Goal: Information Seeking & Learning: Learn about a topic

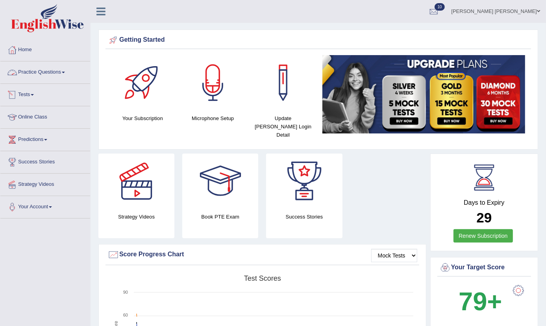
click at [25, 80] on link "Practice Questions" at bounding box center [45, 71] width 90 height 20
click at [26, 71] on link "Practice Questions" at bounding box center [45, 71] width 90 height 20
click at [37, 73] on link "Practice Questions" at bounding box center [45, 71] width 90 height 20
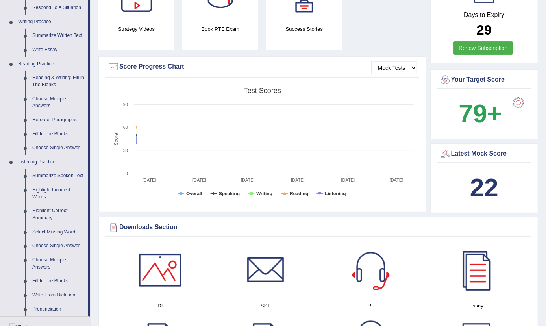
scroll to position [134, 0]
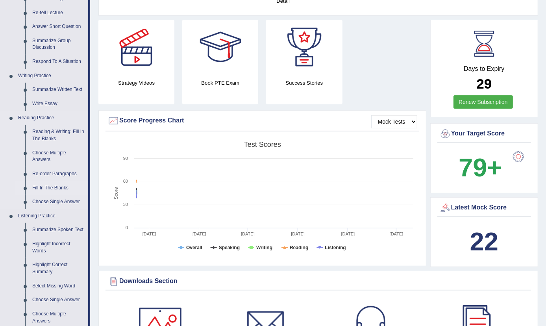
click at [43, 188] on link "Fill In The Blanks" at bounding box center [58, 188] width 59 height 14
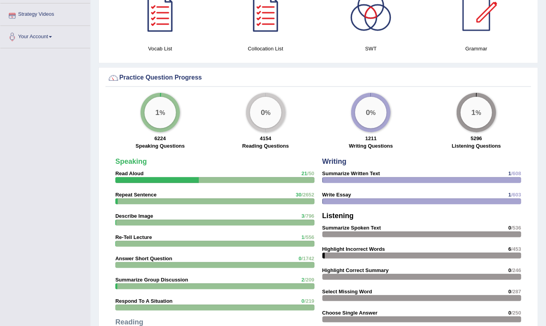
scroll to position [468, 0]
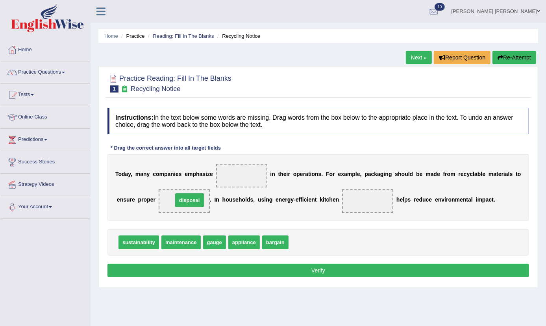
drag, startPoint x: 309, startPoint y: 241, endPoint x: 193, endPoint y: 198, distance: 123.2
click at [249, 243] on span "appliance" at bounding box center [243, 242] width 31 height 14
drag, startPoint x: 249, startPoint y: 243, endPoint x: 367, endPoint y: 209, distance: 123.1
drag, startPoint x: 205, startPoint y: 198, endPoint x: 212, endPoint y: 199, distance: 7.1
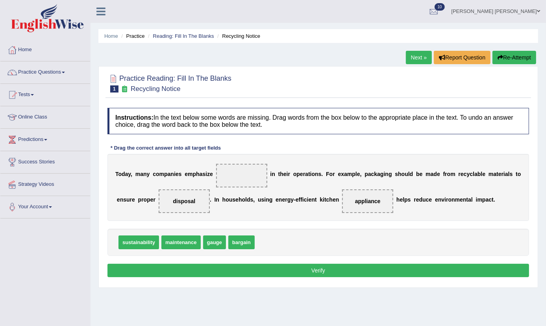
click at [219, 193] on div "T o d a y , m a n y c o m p a n i e s e m p h a s i z e i n t h e i r o p e r a…" at bounding box center [318, 187] width 422 height 67
drag, startPoint x: 188, startPoint y: 198, endPoint x: 249, endPoint y: 171, distance: 66.6
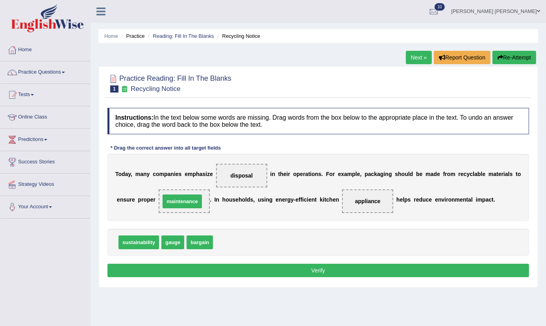
drag, startPoint x: 222, startPoint y: 242, endPoint x: 169, endPoint y: 202, distance: 66.8
click at [214, 266] on button "Verify" at bounding box center [318, 270] width 422 height 13
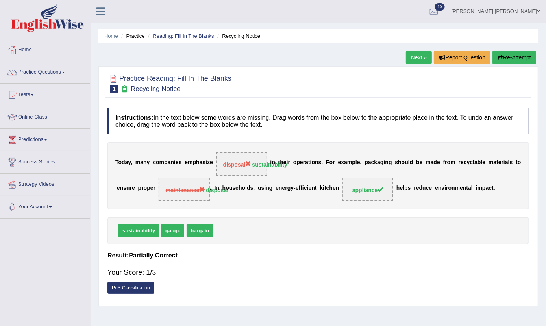
click at [418, 60] on link "Next »" at bounding box center [419, 57] width 26 height 13
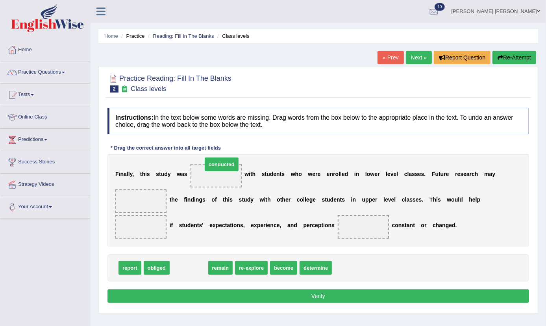
drag, startPoint x: 181, startPoint y: 270, endPoint x: 214, endPoint y: 167, distance: 108.6
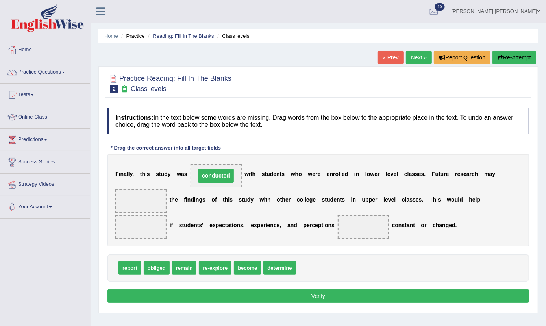
click at [214, 169] on span "conducted" at bounding box center [216, 176] width 51 height 24
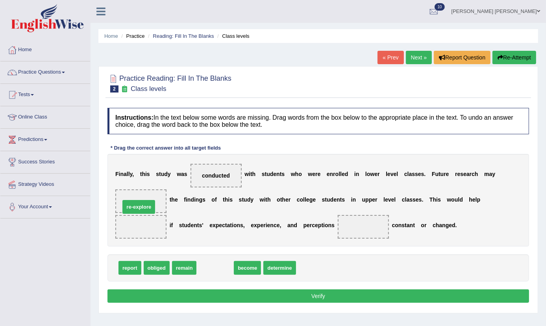
drag, startPoint x: 226, startPoint y: 272, endPoint x: 150, endPoint y: 211, distance: 97.7
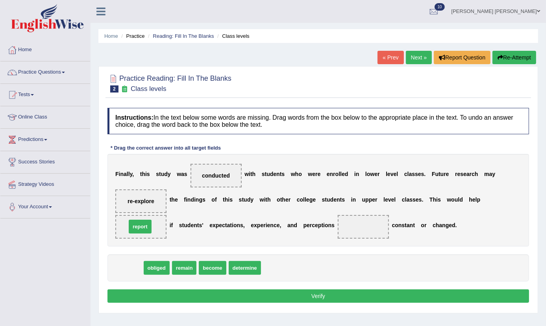
drag, startPoint x: 137, startPoint y: 268, endPoint x: 148, endPoint y: 227, distance: 42.6
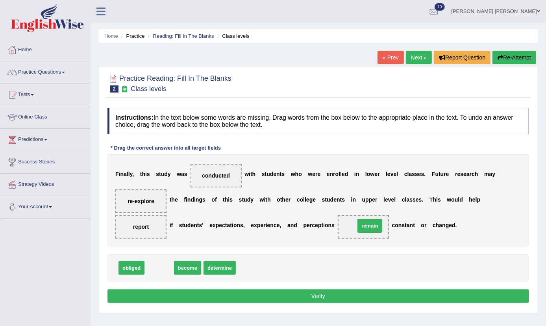
drag, startPoint x: 157, startPoint y: 268, endPoint x: 368, endPoint y: 226, distance: 214.8
click at [341, 296] on button "Verify" at bounding box center [318, 295] width 422 height 13
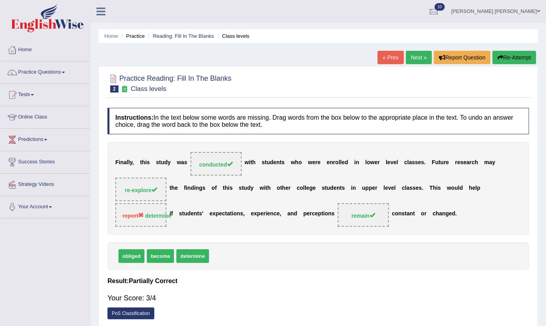
click at [416, 59] on link "Next »" at bounding box center [419, 57] width 26 height 13
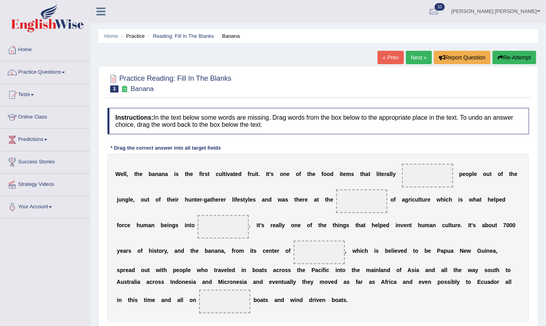
scroll to position [87, 0]
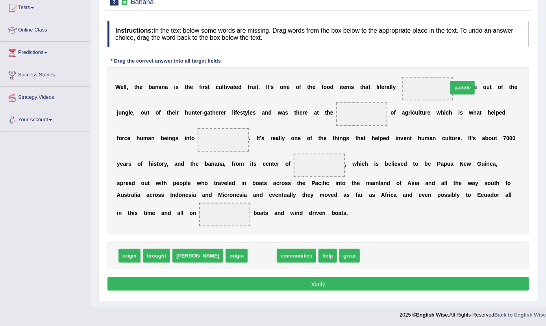
drag, startPoint x: 236, startPoint y: 253, endPoint x: 437, endPoint y: 85, distance: 261.5
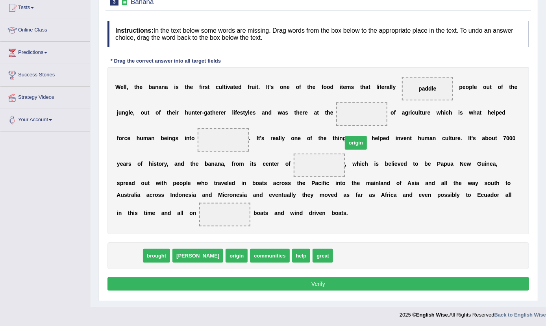
drag, startPoint x: 357, startPoint y: 144, endPoint x: 356, endPoint y: 135, distance: 8.4
drag, startPoint x: 137, startPoint y: 252, endPoint x: 377, endPoint y: 114, distance: 277.0
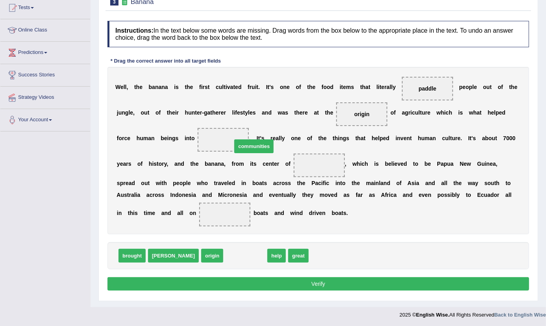
drag, startPoint x: 224, startPoint y: 254, endPoint x: 232, endPoint y: 144, distance: 109.8
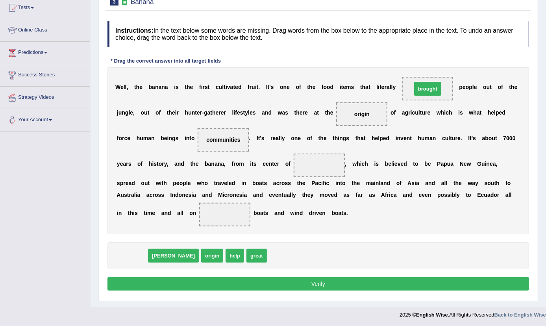
drag, startPoint x: 136, startPoint y: 258, endPoint x: 432, endPoint y: 91, distance: 339.5
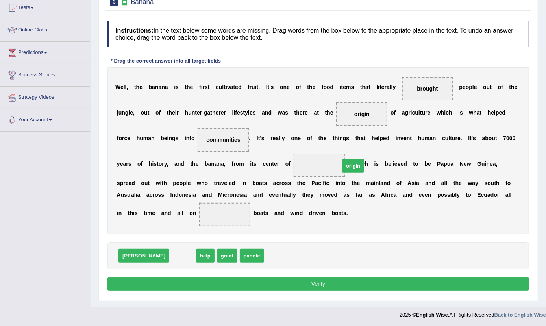
drag, startPoint x: 153, startPoint y: 254, endPoint x: 326, endPoint y: 163, distance: 195.8
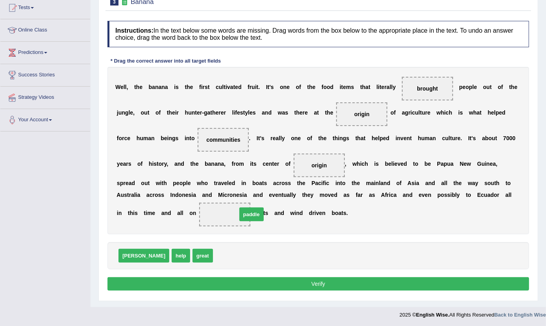
drag, startPoint x: 195, startPoint y: 253, endPoint x: 219, endPoint y: 212, distance: 47.8
click at [245, 280] on button "Verify" at bounding box center [318, 283] width 422 height 13
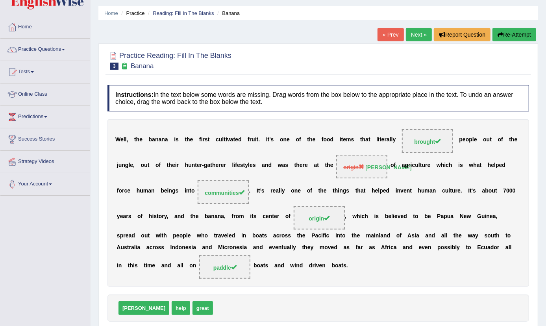
scroll to position [0, 0]
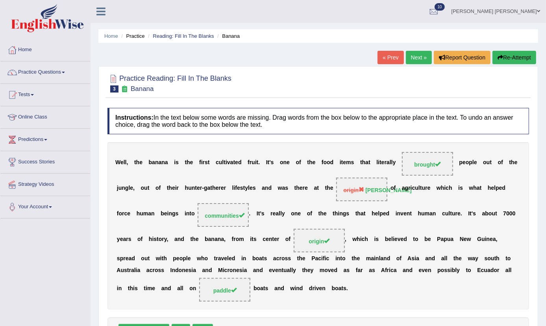
click at [417, 56] on link "Next »" at bounding box center [419, 57] width 26 height 13
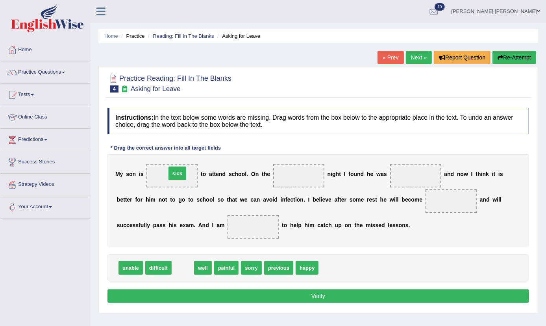
drag, startPoint x: 185, startPoint y: 272, endPoint x: 179, endPoint y: 177, distance: 94.6
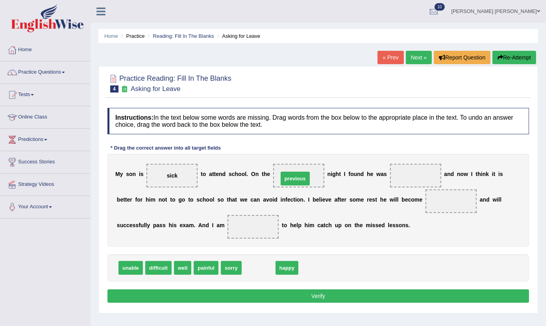
drag, startPoint x: 256, startPoint y: 268, endPoint x: 292, endPoint y: 179, distance: 96.6
drag, startPoint x: 187, startPoint y: 179, endPoint x: 326, endPoint y: 187, distance: 139.2
click at [370, 189] on div "M y s o n i s sick t o a t t e n d s c h o o l . O n t h e previous n i g h t I…" at bounding box center [318, 200] width 422 height 93
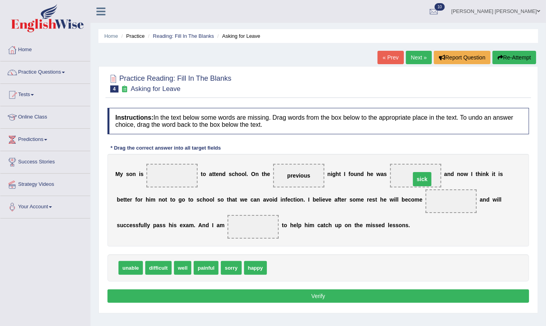
drag, startPoint x: 169, startPoint y: 176, endPoint x: 419, endPoint y: 179, distance: 250.0
drag, startPoint x: 134, startPoint y: 270, endPoint x: 180, endPoint y: 174, distance: 106.3
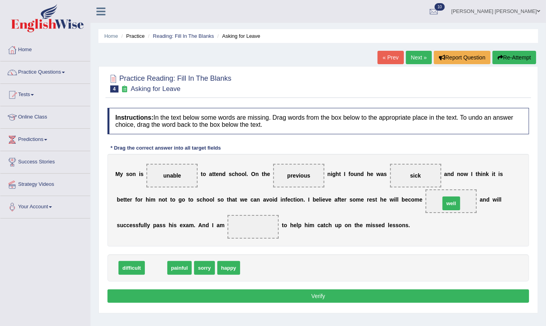
drag, startPoint x: 157, startPoint y: 271, endPoint x: 452, endPoint y: 207, distance: 302.2
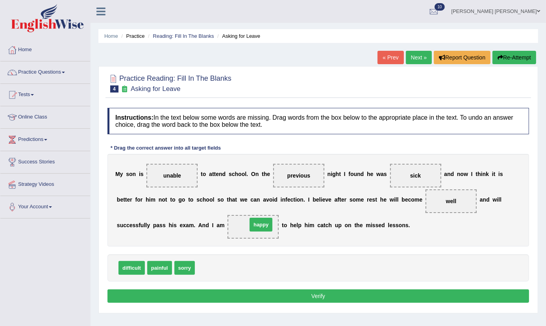
drag, startPoint x: 209, startPoint y: 268, endPoint x: 261, endPoint y: 224, distance: 67.9
click at [281, 298] on button "Verify" at bounding box center [318, 295] width 422 height 13
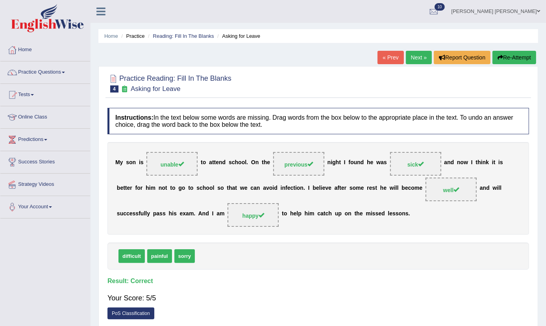
click at [413, 54] on link "Next »" at bounding box center [419, 57] width 26 height 13
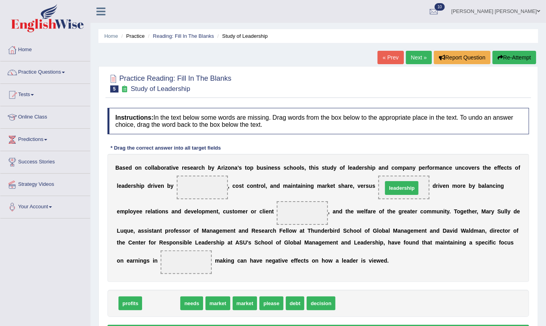
drag, startPoint x: 169, startPoint y: 303, endPoint x: 409, endPoint y: 188, distance: 266.7
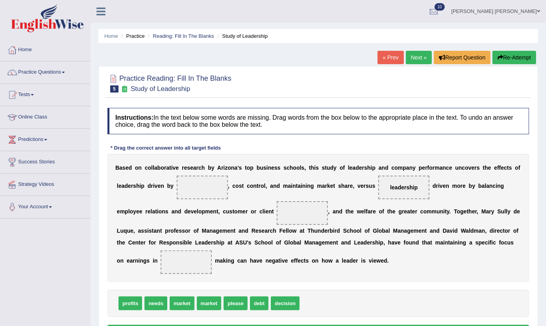
click at [209, 303] on span "market" at bounding box center [209, 303] width 25 height 14
drag, startPoint x: 159, startPoint y: 303, endPoint x: 153, endPoint y: 302, distance: 6.4
drag, startPoint x: 131, startPoint y: 303, endPoint x: 200, endPoint y: 188, distance: 134.4
drag, startPoint x: 257, startPoint y: 305, endPoint x: 299, endPoint y: 220, distance: 93.8
drag, startPoint x: 209, startPoint y: 194, endPoint x: 206, endPoint y: 237, distance: 43.0
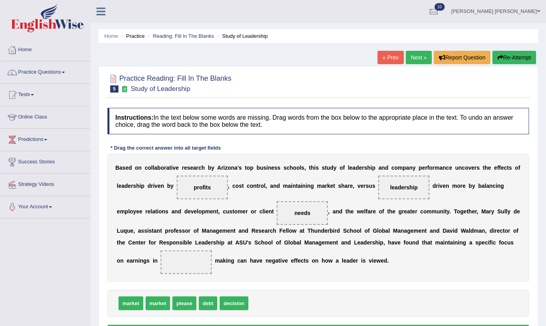
click at [206, 238] on div "B a s e d o n c o l l a b o r a t i v e r e s e a r c h b y A r i z o n a ' s t…" at bounding box center [318, 218] width 422 height 128
drag, startPoint x: 229, startPoint y: 303, endPoint x: 177, endPoint y: 260, distance: 67.4
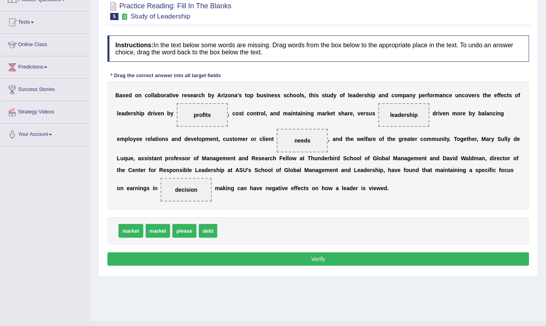
scroll to position [87, 0]
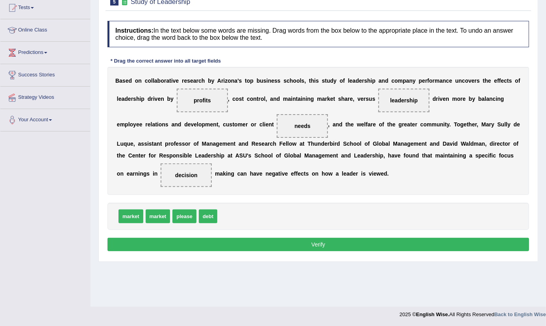
click at [328, 240] on button "Verify" at bounding box center [318, 244] width 422 height 13
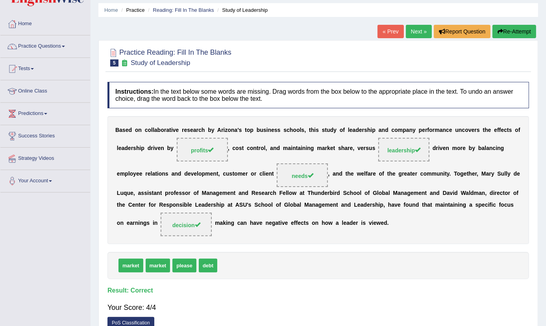
scroll to position [0, 0]
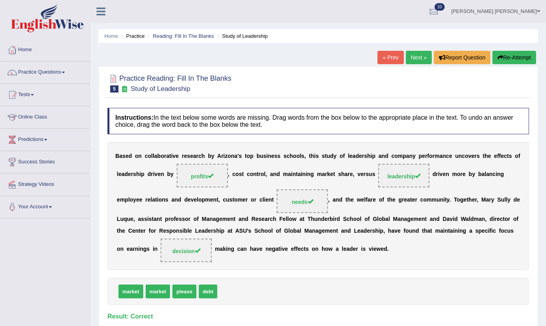
click at [407, 59] on link "Next »" at bounding box center [419, 57] width 26 height 13
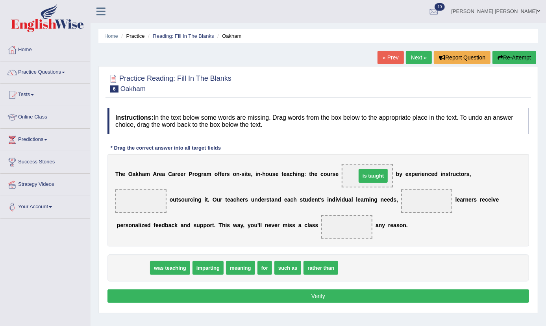
drag, startPoint x: 126, startPoint y: 268, endPoint x: 366, endPoint y: 176, distance: 257.2
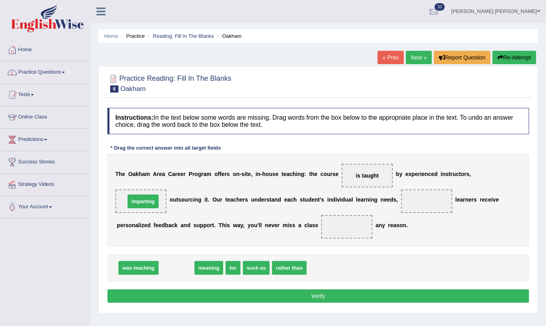
drag, startPoint x: 175, startPoint y: 267, endPoint x: 142, endPoint y: 200, distance: 74.5
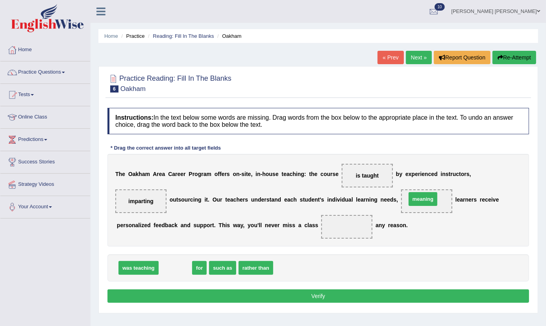
drag, startPoint x: 181, startPoint y: 268, endPoint x: 428, endPoint y: 199, distance: 257.0
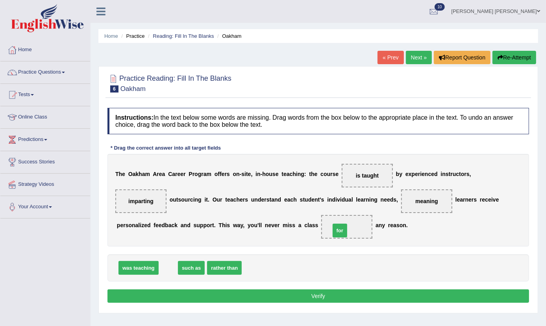
drag, startPoint x: 167, startPoint y: 269, endPoint x: 345, endPoint y: 235, distance: 181.4
click at [332, 295] on button "Verify" at bounding box center [318, 295] width 422 height 13
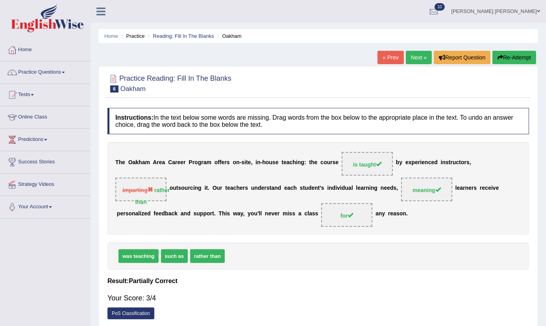
click at [411, 55] on link "Next »" at bounding box center [419, 57] width 26 height 13
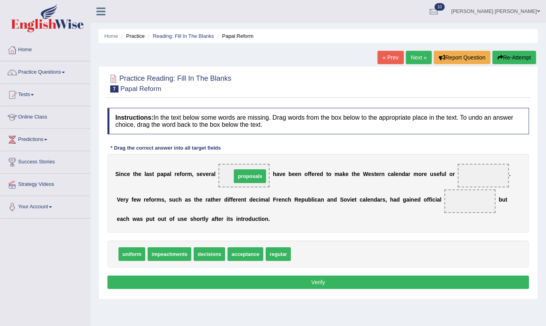
drag, startPoint x: 306, startPoint y: 256, endPoint x: 246, endPoint y: 178, distance: 98.9
drag, startPoint x: 283, startPoint y: 255, endPoint x: 486, endPoint y: 175, distance: 218.4
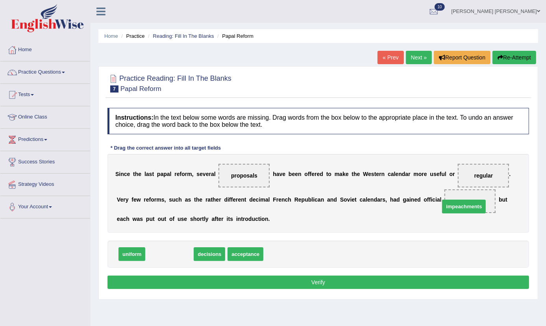
drag, startPoint x: 179, startPoint y: 259, endPoint x: 476, endPoint y: 210, distance: 301.6
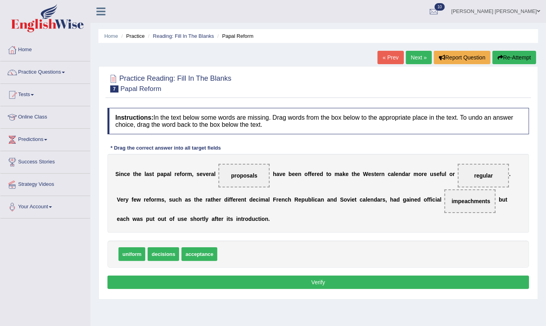
click at [334, 283] on button "Verify" at bounding box center [318, 282] width 422 height 13
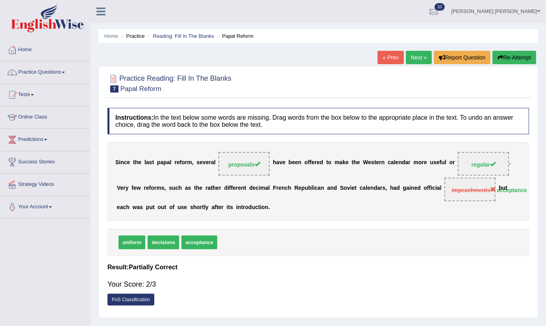
click at [413, 59] on link "Next »" at bounding box center [419, 57] width 26 height 13
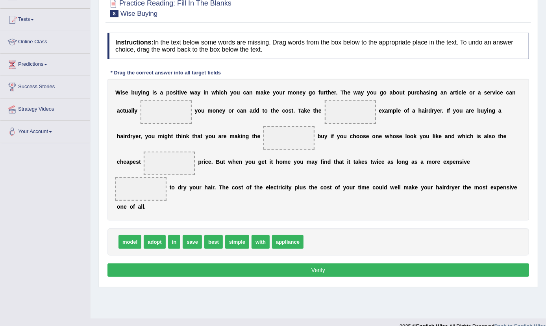
scroll to position [87, 0]
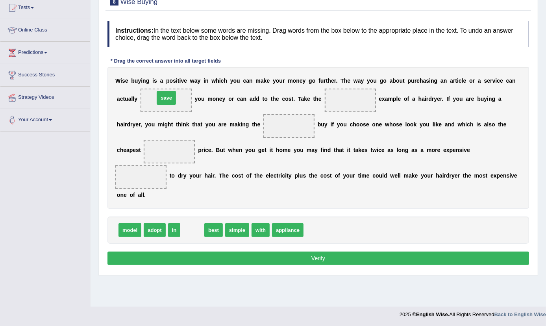
drag, startPoint x: 190, startPoint y: 228, endPoint x: 164, endPoint y: 96, distance: 135.2
drag, startPoint x: 191, startPoint y: 229, endPoint x: 346, endPoint y: 97, distance: 203.5
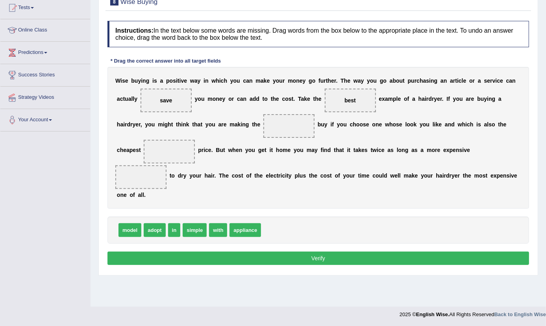
click at [199, 231] on span "simple" at bounding box center [195, 230] width 24 height 14
drag, startPoint x: 202, startPoint y: 230, endPoint x: 290, endPoint y: 126, distance: 136.8
drag, startPoint x: 289, startPoint y: 125, endPoint x: 346, endPoint y: 96, distance: 64.3
drag, startPoint x: 244, startPoint y: 229, endPoint x: 278, endPoint y: 124, distance: 110.8
drag, startPoint x: 215, startPoint y: 229, endPoint x: 171, endPoint y: 152, distance: 88.2
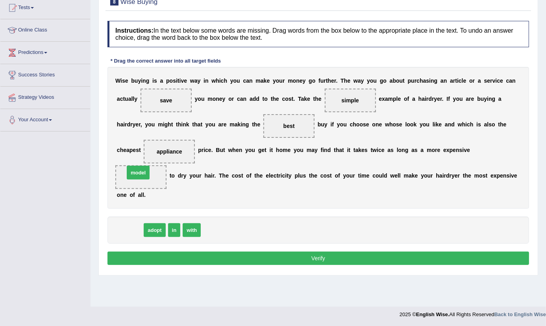
drag, startPoint x: 130, startPoint y: 228, endPoint x: 138, endPoint y: 170, distance: 58.5
click at [312, 256] on button "Verify" at bounding box center [318, 258] width 422 height 13
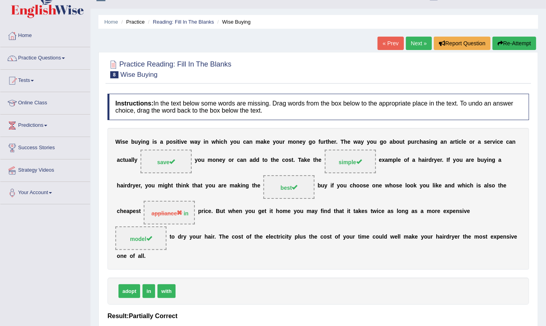
scroll to position [0, 0]
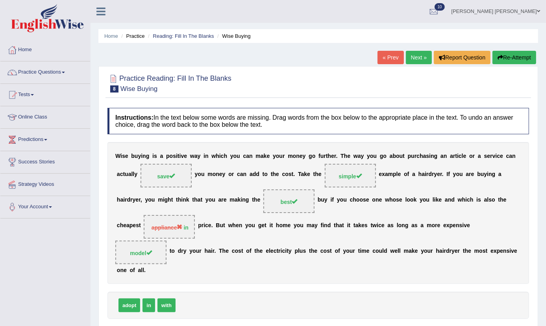
click at [416, 59] on link "Next »" at bounding box center [419, 57] width 26 height 13
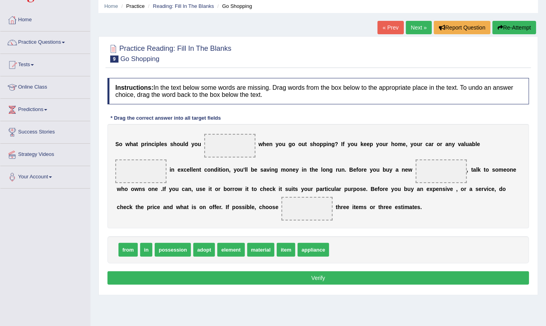
scroll to position [87, 0]
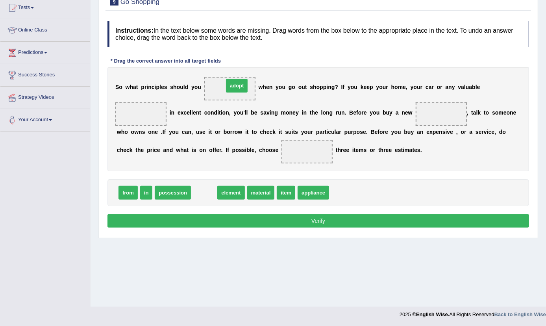
drag, startPoint x: 207, startPoint y: 193, endPoint x: 240, endPoint y: 86, distance: 111.6
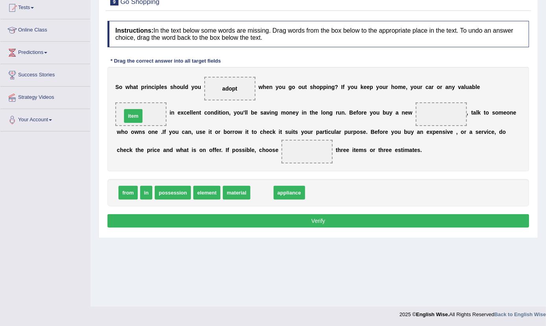
drag, startPoint x: 262, startPoint y: 190, endPoint x: 134, endPoint y: 113, distance: 149.4
drag, startPoint x: 272, startPoint y: 191, endPoint x: 442, endPoint y: 111, distance: 187.6
drag, startPoint x: 115, startPoint y: 192, endPoint x: 292, endPoint y: 168, distance: 179.2
click at [314, 162] on div "Instructions: In the text below some words are missing. Drag words from the box…" at bounding box center [318, 125] width 426 height 217
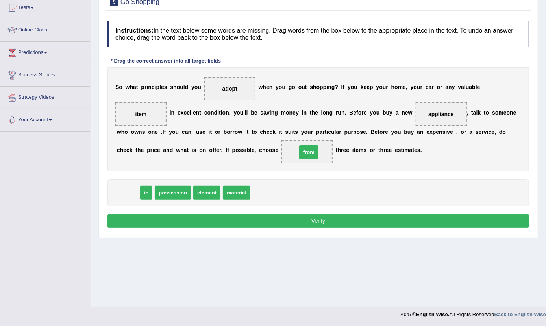
drag, startPoint x: 130, startPoint y: 196, endPoint x: 311, endPoint y: 155, distance: 185.2
click at [307, 218] on button "Verify" at bounding box center [318, 220] width 422 height 13
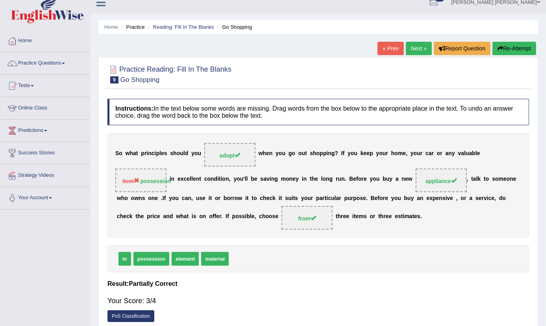
scroll to position [0, 0]
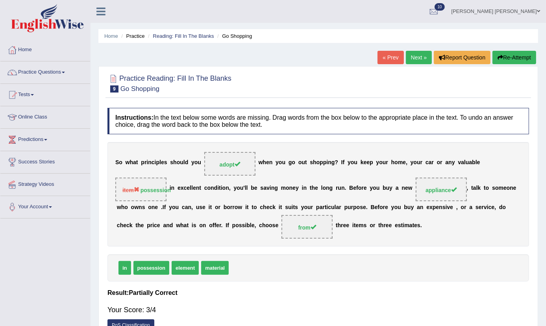
click at [416, 54] on link "Next »" at bounding box center [419, 57] width 26 height 13
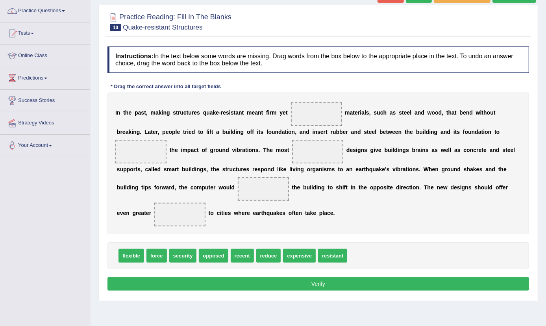
scroll to position [87, 0]
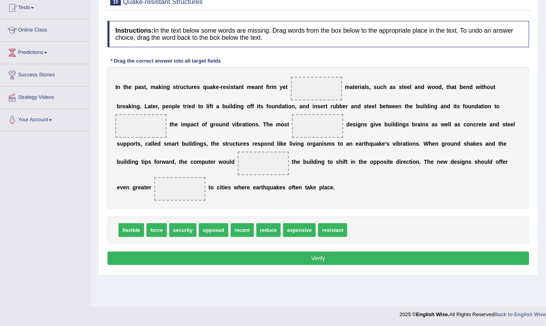
click at [126, 231] on span "flexible" at bounding box center [131, 230] width 26 height 14
drag, startPoint x: 338, startPoint y: 232, endPoint x: 325, endPoint y: 88, distance: 144.3
drag, startPoint x: 270, startPoint y: 233, endPoint x: 139, endPoint y: 131, distance: 166.1
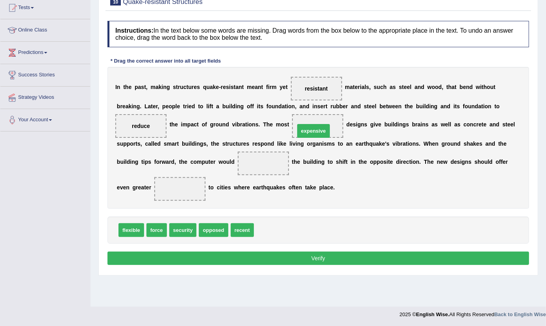
drag, startPoint x: 274, startPoint y: 230, endPoint x: 315, endPoint y: 131, distance: 107.3
drag, startPoint x: 163, startPoint y: 226, endPoint x: 275, endPoint y: 162, distance: 129.1
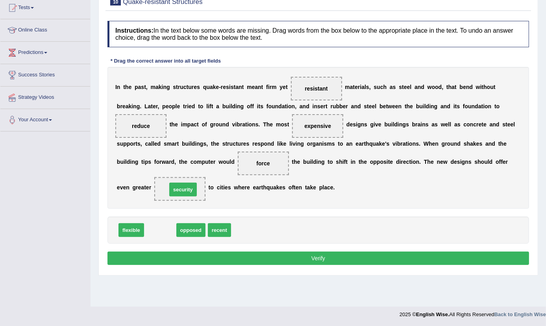
drag, startPoint x: 163, startPoint y: 229, endPoint x: 185, endPoint y: 188, distance: 46.7
click at [231, 256] on button "Verify" at bounding box center [318, 258] width 422 height 13
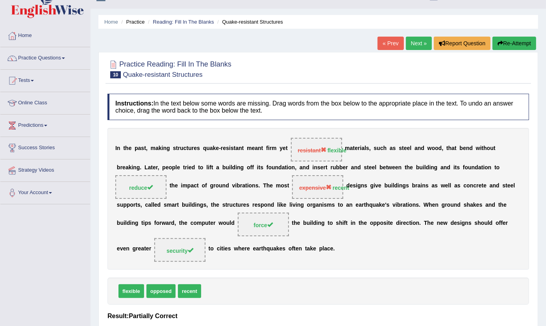
scroll to position [0, 0]
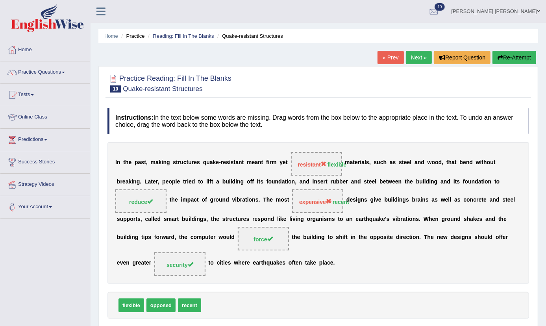
click at [424, 57] on link "Next »" at bounding box center [419, 57] width 26 height 13
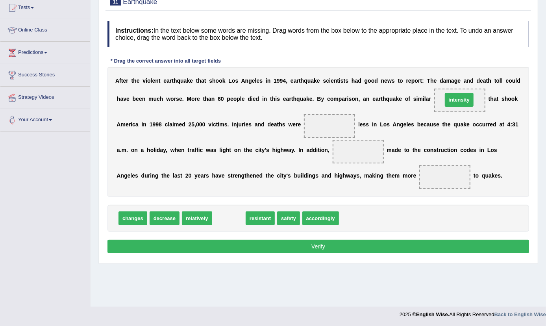
drag, startPoint x: 235, startPoint y: 221, endPoint x: 466, endPoint y: 104, distance: 258.6
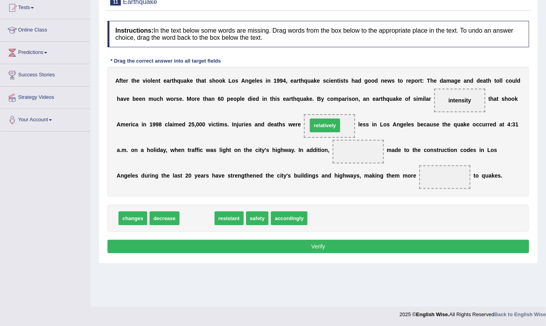
drag, startPoint x: 193, startPoint y: 220, endPoint x: 321, endPoint y: 127, distance: 158.3
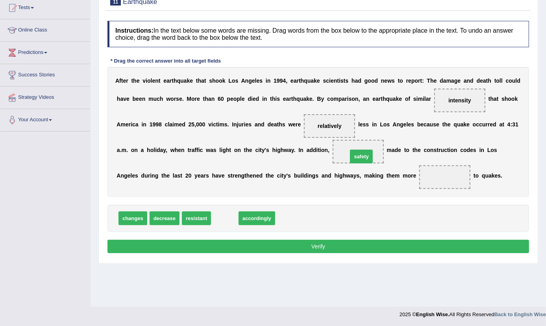
drag, startPoint x: 228, startPoint y: 218, endPoint x: 365, endPoint y: 156, distance: 149.9
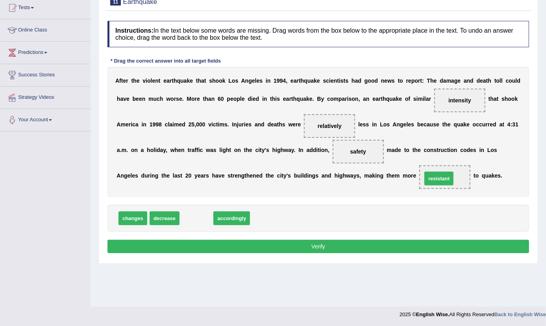
drag, startPoint x: 194, startPoint y: 222, endPoint x: 437, endPoint y: 182, distance: 245.7
click at [368, 242] on button "Verify" at bounding box center [318, 246] width 422 height 13
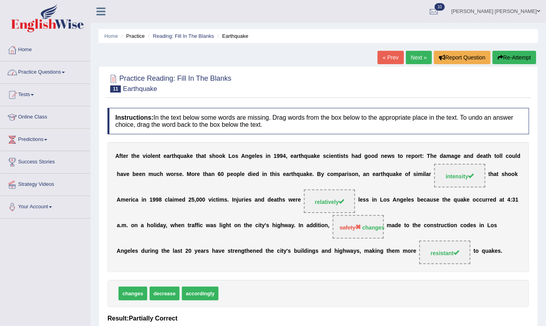
click at [423, 57] on link "Next »" at bounding box center [419, 57] width 26 height 13
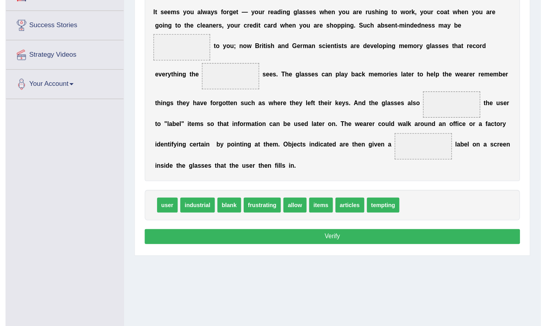
scroll to position [87, 0]
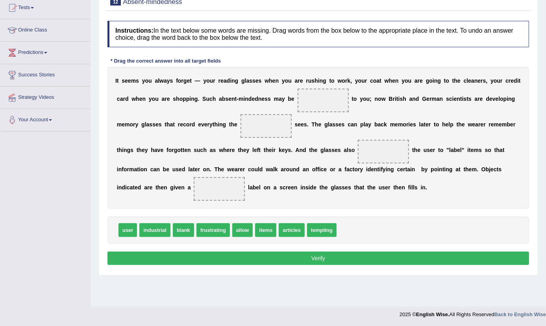
drag, startPoint x: 395, startPoint y: 264, endPoint x: 389, endPoint y: 245, distance: 19.4
click at [395, 264] on div "Instructions: In the text below some words are missing. Drag words from the box…" at bounding box center [318, 144] width 426 height 254
drag, startPoint x: 419, startPoint y: 209, endPoint x: 413, endPoint y: 203, distance: 8.1
click at [413, 205] on div "Instructions: In the text below some words are missing. Drag words from the box…" at bounding box center [318, 144] width 426 height 254
click at [411, 204] on div "I t s e e m s y o u a l w a y s f o r g e t — y o u r r e a d i n g g l a s s e…" at bounding box center [318, 138] width 422 height 142
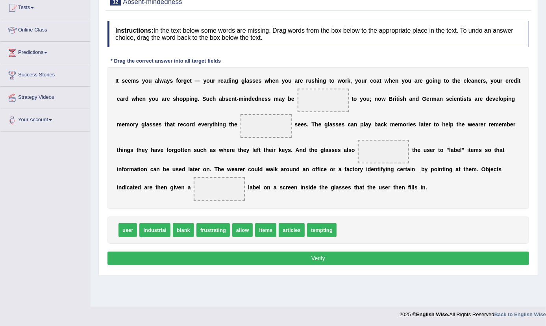
click at [408, 202] on div "I t s e e m s y o u a l w a y s f o r g e t — y o u r r e a d i n g g l a s s e…" at bounding box center [318, 138] width 422 height 142
drag, startPoint x: 220, startPoint y: 232, endPoint x: 323, endPoint y: 103, distance: 165.2
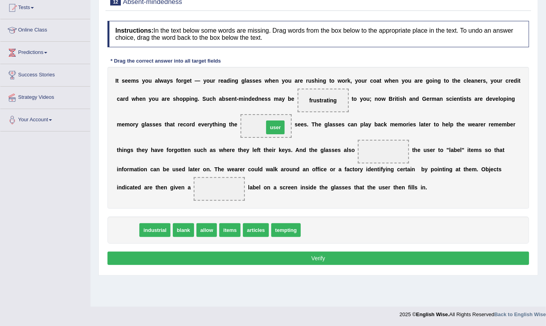
drag, startPoint x: 133, startPoint y: 234, endPoint x: 280, endPoint y: 131, distance: 179.8
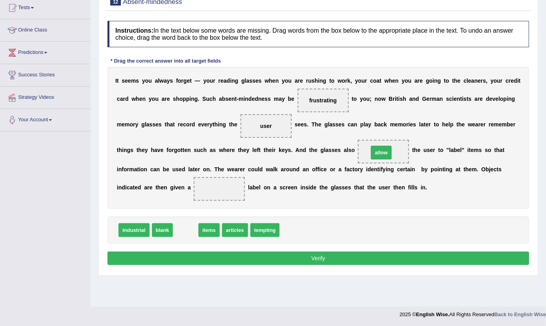
drag, startPoint x: 191, startPoint y: 228, endPoint x: 387, endPoint y: 151, distance: 210.4
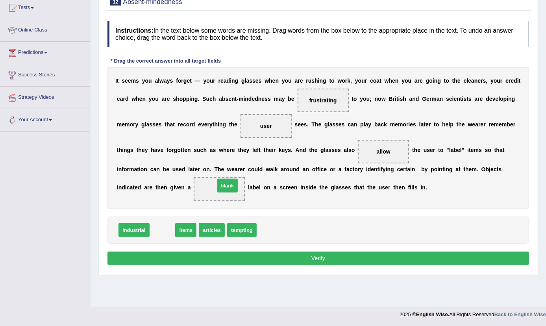
drag, startPoint x: 169, startPoint y: 231, endPoint x: 234, endPoint y: 187, distance: 78.7
click at [326, 252] on button "Verify" at bounding box center [318, 258] width 422 height 13
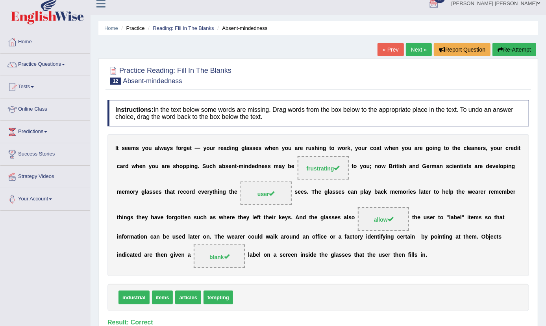
scroll to position [0, 0]
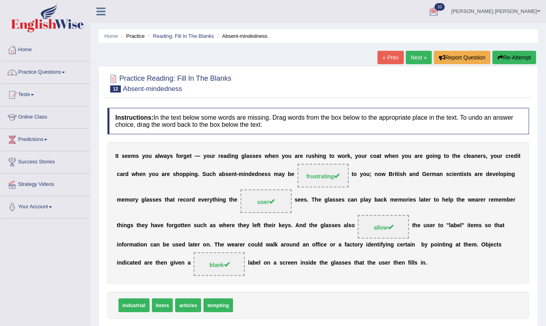
click at [414, 52] on link "Next »" at bounding box center [419, 57] width 26 height 13
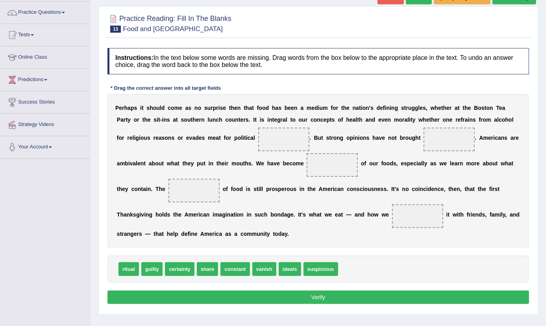
scroll to position [87, 0]
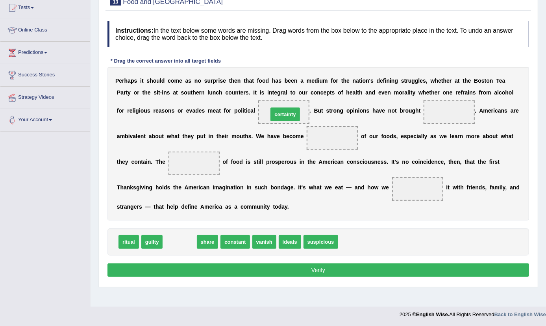
drag, startPoint x: 176, startPoint y: 242, endPoint x: 282, endPoint y: 114, distance: 165.5
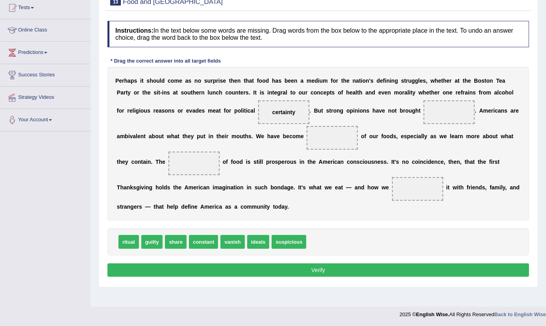
drag, startPoint x: 376, startPoint y: 104, endPoint x: 426, endPoint y: 139, distance: 60.9
drag, startPoint x: 287, startPoint y: 114, endPoint x: 338, endPoint y: 107, distance: 50.8
click at [373, 107] on div "P e r h a p s i t s h o u l d c o m e a s n o s u r p r i s e t h e n t h a t f…" at bounding box center [318, 144] width 422 height 154
drag, startPoint x: 288, startPoint y: 110, endPoint x: 466, endPoint y: 105, distance: 178.4
drag, startPoint x: 128, startPoint y: 244, endPoint x: 273, endPoint y: 111, distance: 196.7
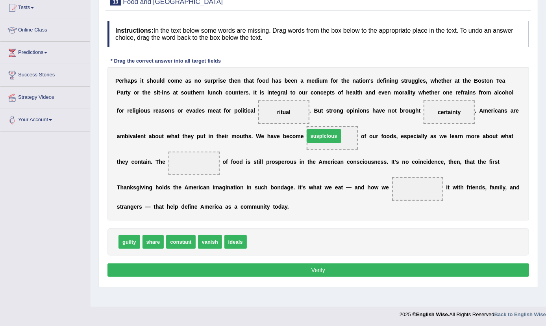
drag, startPoint x: 261, startPoint y: 242, endPoint x: 319, endPoint y: 136, distance: 120.5
drag, startPoint x: 152, startPoint y: 246, endPoint x: 194, endPoint y: 169, distance: 87.7
drag, startPoint x: 190, startPoint y: 166, endPoint x: 180, endPoint y: 167, distance: 10.3
click at [180, 168] on span "share" at bounding box center [193, 164] width 51 height 24
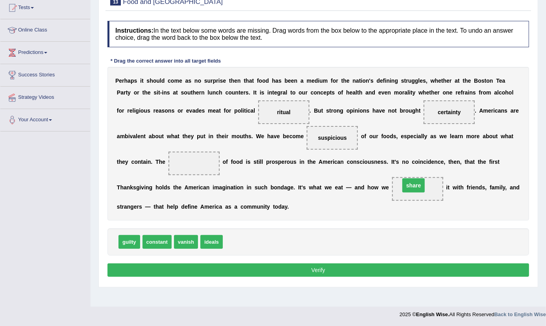
drag, startPoint x: 192, startPoint y: 161, endPoint x: 412, endPoint y: 182, distance: 220.7
drag, startPoint x: 188, startPoint y: 241, endPoint x: 192, endPoint y: 170, distance: 71.4
click at [239, 270] on button "Verify" at bounding box center [318, 269] width 422 height 13
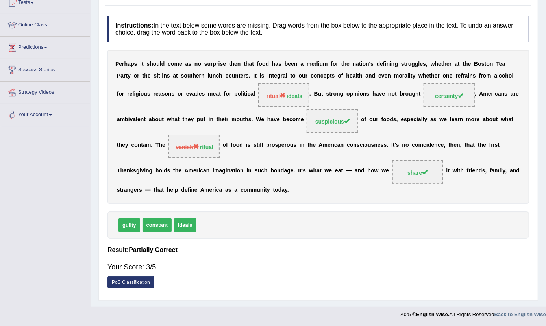
scroll to position [0, 0]
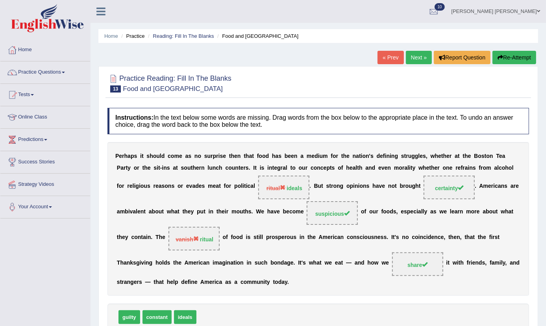
click at [420, 59] on link "Next »" at bounding box center [419, 57] width 26 height 13
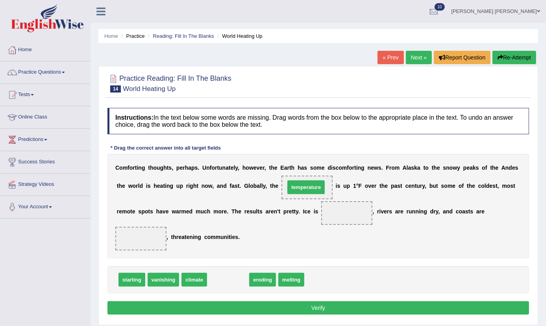
drag, startPoint x: 220, startPoint y: 277, endPoint x: 298, endPoint y: 185, distance: 121.0
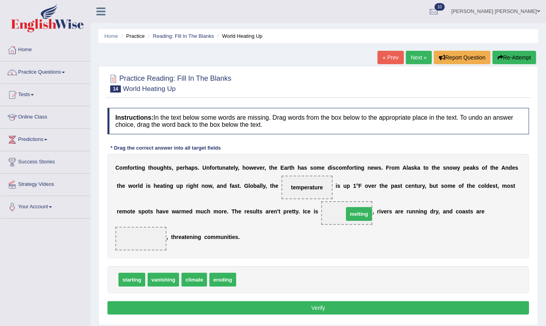
drag, startPoint x: 244, startPoint y: 283, endPoint x: 352, endPoint y: 218, distance: 126.0
click at [168, 280] on span "vanishing" at bounding box center [164, 280] width 32 height 14
drag, startPoint x: 168, startPoint y: 278, endPoint x: 151, endPoint y: 234, distance: 46.6
click at [201, 307] on button "Verify" at bounding box center [318, 307] width 422 height 13
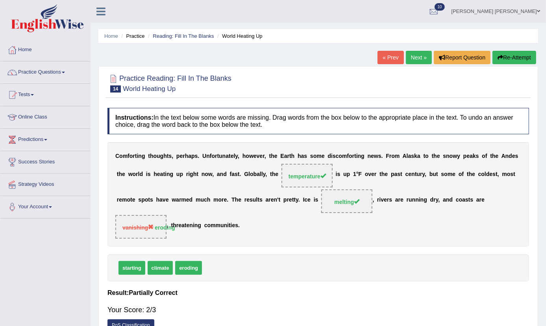
click at [407, 59] on link "Next »" at bounding box center [419, 57] width 26 height 13
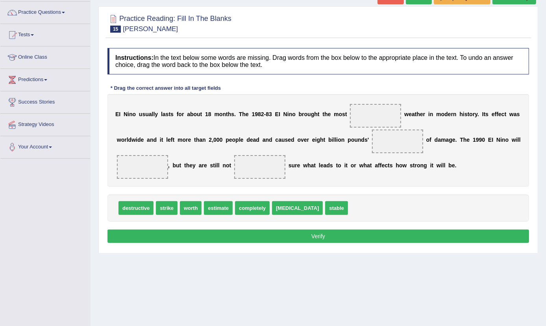
scroll to position [87, 0]
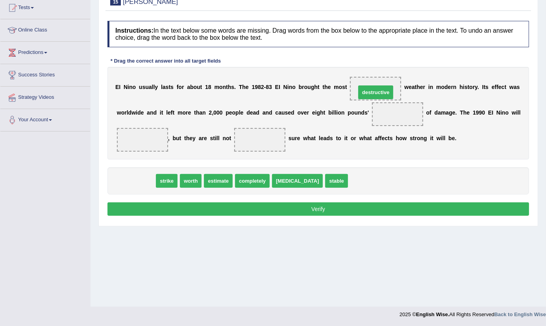
drag, startPoint x: 130, startPoint y: 180, endPoint x: 370, endPoint y: 91, distance: 255.7
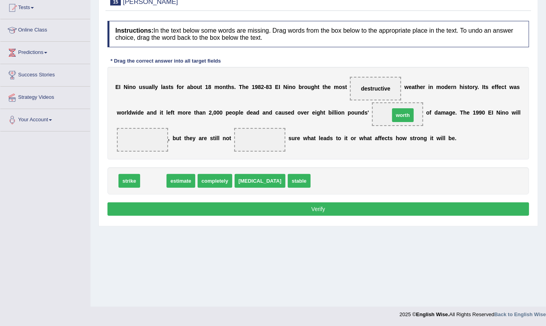
drag, startPoint x: 152, startPoint y: 181, endPoint x: 401, endPoint y: 116, distance: 258.1
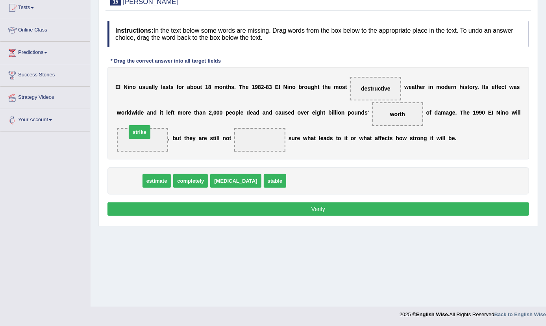
drag, startPoint x: 122, startPoint y: 182, endPoint x: 132, endPoint y: 133, distance: 49.5
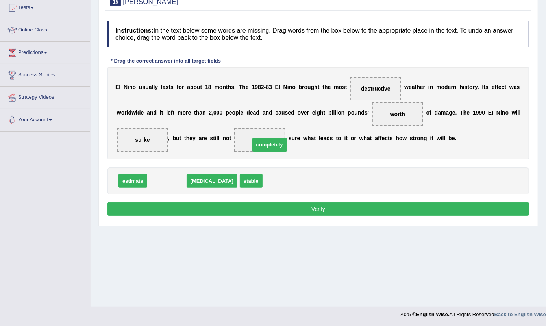
drag, startPoint x: 171, startPoint y: 179, endPoint x: 273, endPoint y: 143, distance: 108.6
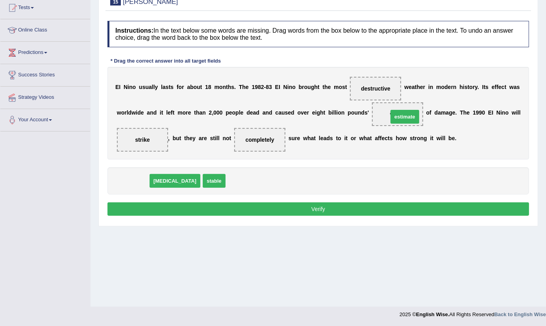
drag, startPoint x: 134, startPoint y: 183, endPoint x: 406, endPoint y: 118, distance: 279.5
click at [357, 205] on button "Verify" at bounding box center [318, 208] width 422 height 13
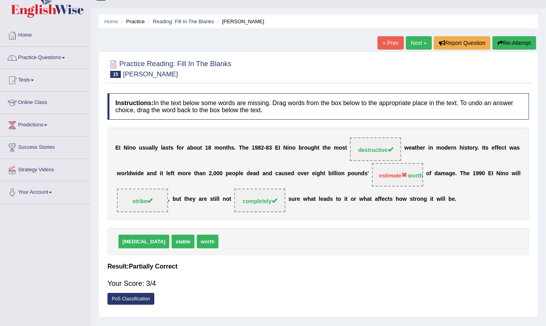
scroll to position [0, 0]
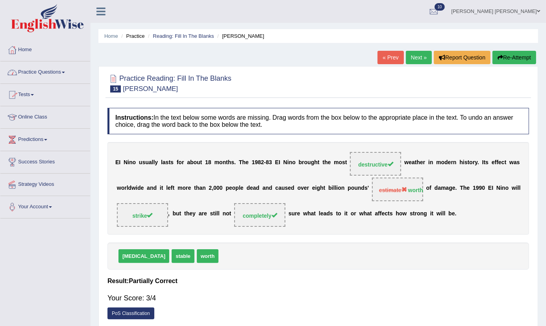
click at [417, 59] on link "Next »" at bounding box center [419, 57] width 26 height 13
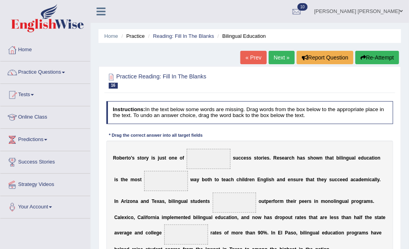
scroll to position [143, 0]
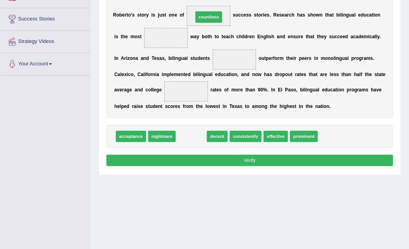
drag, startPoint x: 193, startPoint y: 134, endPoint x: 213, endPoint y: -6, distance: 141.6
drag, startPoint x: 198, startPoint y: 137, endPoint x: 218, endPoint y: -3, distance: 141.5
drag, startPoint x: 186, startPoint y: 132, endPoint x: 209, endPoint y: -14, distance: 148.2
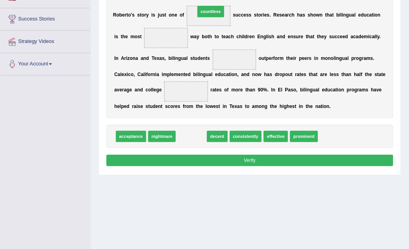
drag, startPoint x: 186, startPoint y: 135, endPoint x: 205, endPoint y: -11, distance: 147.4
drag, startPoint x: 189, startPoint y: 134, endPoint x: 210, endPoint y: -11, distance: 146.7
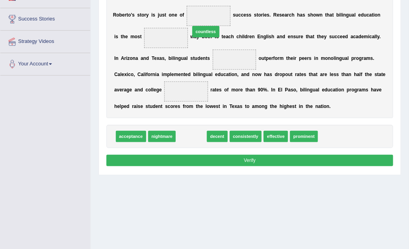
drag, startPoint x: 183, startPoint y: 136, endPoint x: 200, endPoint y: 13, distance: 124.5
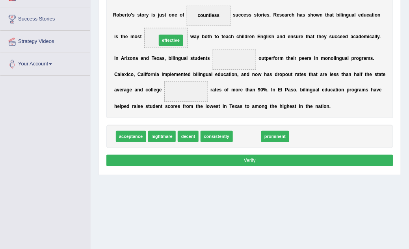
drag, startPoint x: 244, startPoint y: 137, endPoint x: 154, endPoint y: 25, distance: 143.7
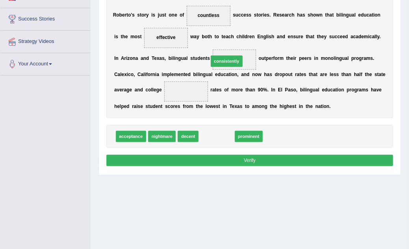
drag, startPoint x: 226, startPoint y: 136, endPoint x: 237, endPoint y: 47, distance: 89.7
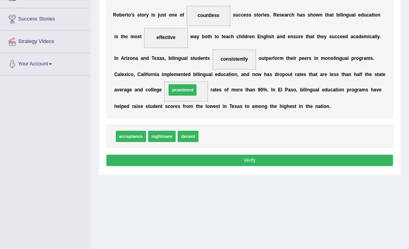
drag, startPoint x: 218, startPoint y: 137, endPoint x: 180, endPoint y: 83, distance: 65.9
click at [176, 159] on button "Verify" at bounding box center [249, 160] width 287 height 11
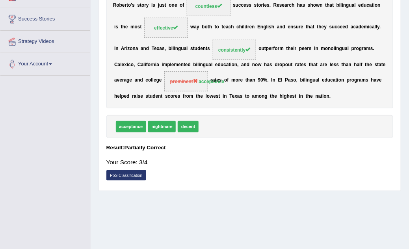
scroll to position [0, 0]
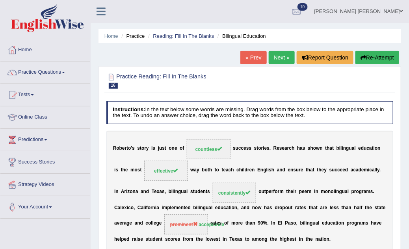
click at [280, 56] on link "Next »" at bounding box center [281, 57] width 26 height 13
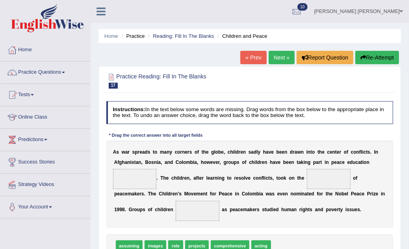
scroll to position [143, 0]
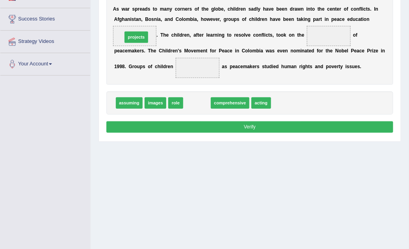
drag, startPoint x: 196, startPoint y: 100, endPoint x: 125, endPoint y: 23, distance: 105.0
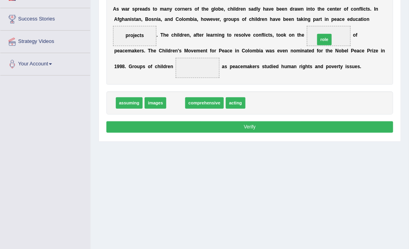
drag, startPoint x: 176, startPoint y: 101, endPoint x: 352, endPoint y: 26, distance: 190.6
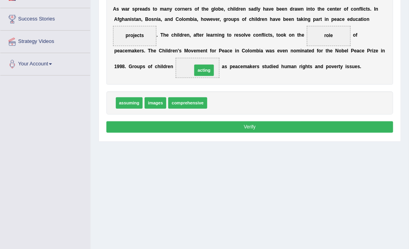
drag, startPoint x: 219, startPoint y: 102, endPoint x: 200, endPoint y: 63, distance: 43.7
click at [260, 125] on button "Verify" at bounding box center [249, 126] width 287 height 11
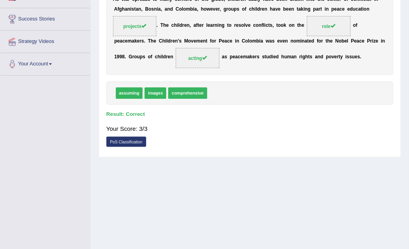
scroll to position [0, 0]
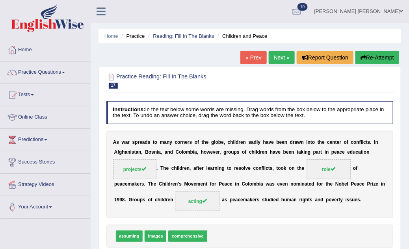
click at [285, 57] on link "Next »" at bounding box center [281, 57] width 26 height 13
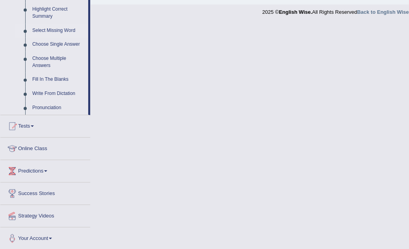
scroll to position [246, 0]
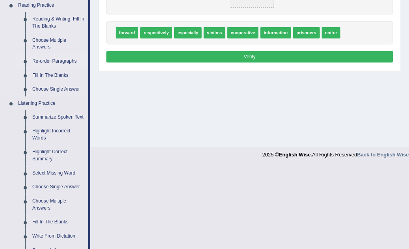
click at [54, 59] on link "Re-order Paragraphs" at bounding box center [58, 61] width 59 height 14
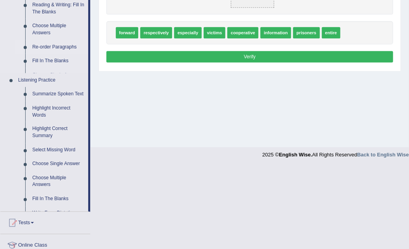
scroll to position [165, 0]
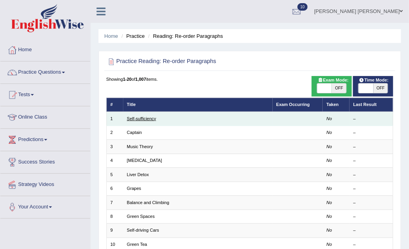
click at [140, 120] on link "Self-sufficiency" at bounding box center [141, 118] width 29 height 5
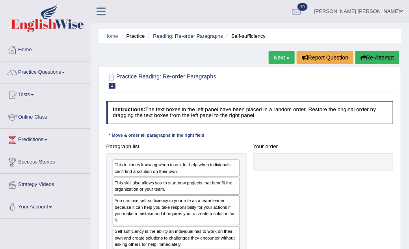
scroll to position [143, 0]
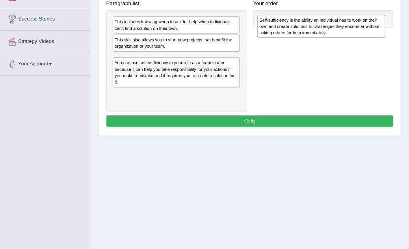
drag, startPoint x: 143, startPoint y: 97, endPoint x: 314, endPoint y: 32, distance: 183.1
click at [315, 32] on div "Self-sufficiency is the ability an individual has to work on their own and crea…" at bounding box center [321, 26] width 128 height 23
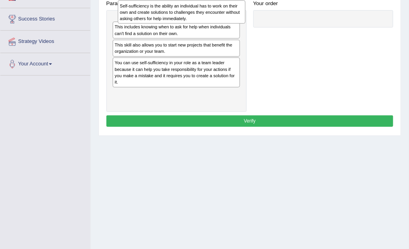
drag, startPoint x: 148, startPoint y: 64, endPoint x: 155, endPoint y: 13, distance: 50.8
click at [155, 13] on div "Self-sufficiency is the ability an individual has to work on their own and crea…" at bounding box center [182, 11] width 128 height 23
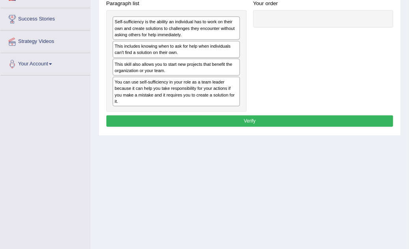
click at [246, 119] on button "Verify" at bounding box center [249, 120] width 287 height 11
click at [244, 118] on button "Verify" at bounding box center [249, 120] width 287 height 11
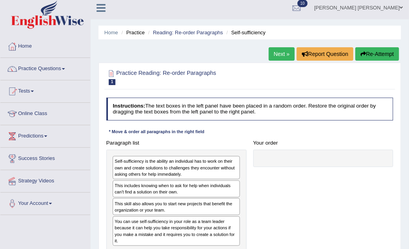
scroll to position [0, 0]
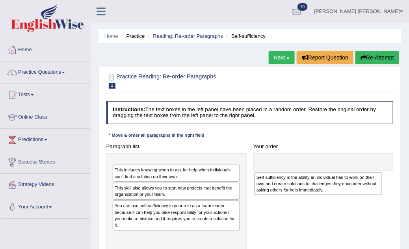
drag, startPoint x: 177, startPoint y: 174, endPoint x: 344, endPoint y: 190, distance: 168.1
click at [344, 190] on div "Self-sufficiency is the ability an individual has to work on their own and crea…" at bounding box center [318, 183] width 128 height 23
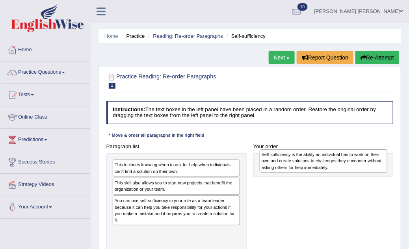
drag, startPoint x: 187, startPoint y: 171, endPoint x: 361, endPoint y: 163, distance: 174.6
click at [361, 163] on div "Self-sufficiency is the ability an individual has to work on their own and crea…" at bounding box center [323, 160] width 128 height 23
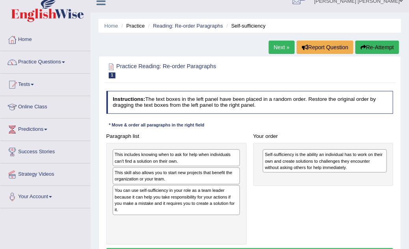
scroll to position [143, 0]
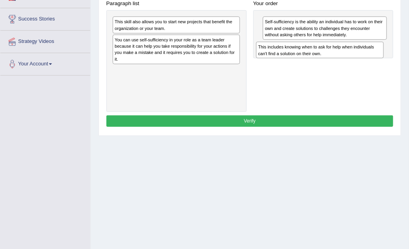
drag, startPoint x: 145, startPoint y: 26, endPoint x: 315, endPoint y: 56, distance: 173.2
click at [315, 58] on div "Paragraph list This includes knowing when to ask for help when individuals can'…" at bounding box center [250, 55] width 294 height 115
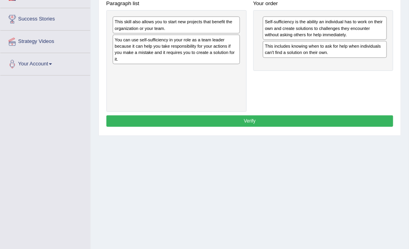
click at [183, 27] on div "This skill also allows you to start new projects that benefit the organization …" at bounding box center [176, 25] width 127 height 17
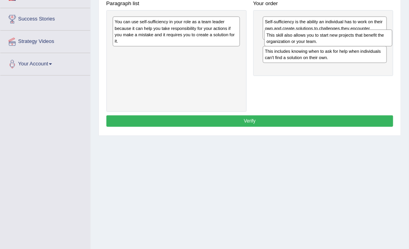
drag, startPoint x: 183, startPoint y: 27, endPoint x: 364, endPoint y: 46, distance: 181.3
click at [364, 46] on div "Paragraph list This skill also allows you to start new projects that benefit th…" at bounding box center [250, 55] width 294 height 115
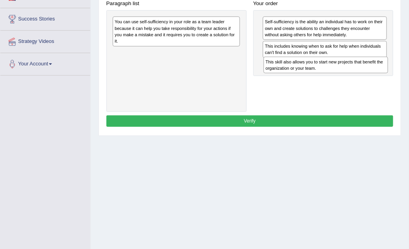
drag, startPoint x: 313, startPoint y: 49, endPoint x: 315, endPoint y: 75, distance: 26.1
click at [315, 75] on div "Paragraph list You can use self-sufficiency in your role as a team leader becau…" at bounding box center [250, 55] width 294 height 115
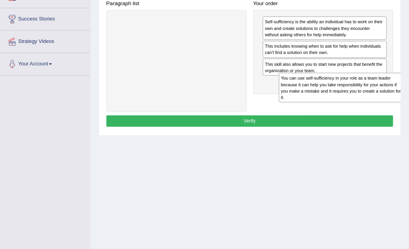
drag, startPoint x: 124, startPoint y: 33, endPoint x: 294, endPoint y: 100, distance: 182.7
click at [296, 101] on div "Paragraph list You can use self-sufficiency in your role as a team leader becau…" at bounding box center [250, 55] width 294 height 115
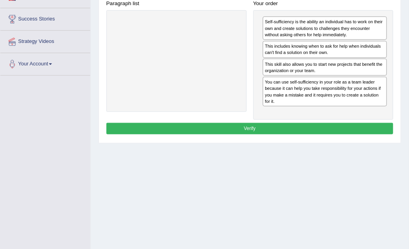
click at [250, 129] on button "Verify" at bounding box center [249, 128] width 287 height 11
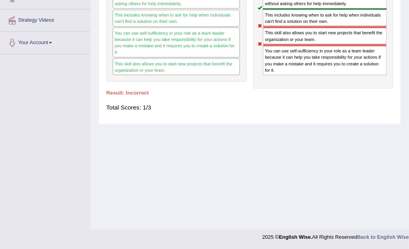
scroll to position [165, 0]
click at [137, 92] on h4 "Result:" at bounding box center [249, 93] width 287 height 6
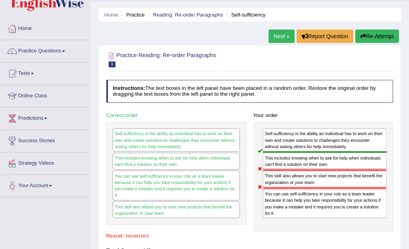
click at [263, 165] on div "This includes knowing when to ask for help when individuals can't find a soluti…" at bounding box center [325, 161] width 124 height 18
click at [273, 32] on link "Next »" at bounding box center [281, 36] width 26 height 13
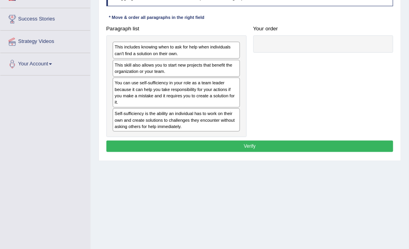
scroll to position [143, 0]
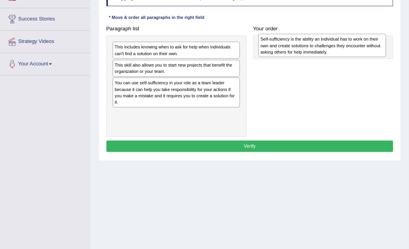
drag, startPoint x: 133, startPoint y: 115, endPoint x: 306, endPoint y: 43, distance: 187.4
click at [306, 43] on div "Self-sufficiency is the ability an individual has to work on their own and crea…" at bounding box center [322, 45] width 128 height 23
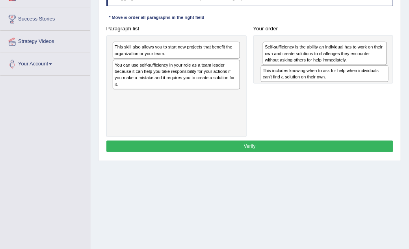
drag, startPoint x: 135, startPoint y: 48, endPoint x: 311, endPoint y: 79, distance: 178.7
click at [311, 79] on div "This includes knowing when to ask for help when individuals can't find a soluti…" at bounding box center [325, 73] width 128 height 17
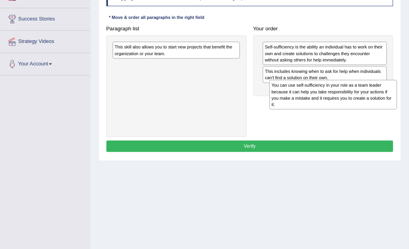
drag, startPoint x: 122, startPoint y: 74, endPoint x: 308, endPoint y: 105, distance: 188.7
click at [308, 105] on div "You can use self-sufficiency in your role as a team leader because it can help …" at bounding box center [333, 95] width 128 height 30
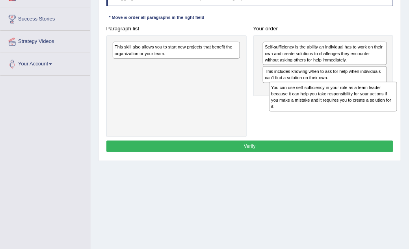
drag, startPoint x: 220, startPoint y: 76, endPoint x: 406, endPoint y: 108, distance: 188.6
click at [406, 108] on div "Home Practice Reading: Re-order Paragraphs Self-sufficiency You have already gi…" at bounding box center [250, 54] width 318 height 394
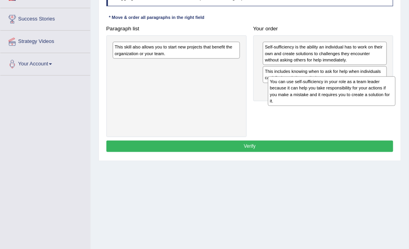
drag, startPoint x: 157, startPoint y: 80, endPoint x: 341, endPoint y: 107, distance: 186.1
click at [341, 107] on div "Paragraph list This skill also allows you to start new projects that benefit th…" at bounding box center [250, 80] width 294 height 115
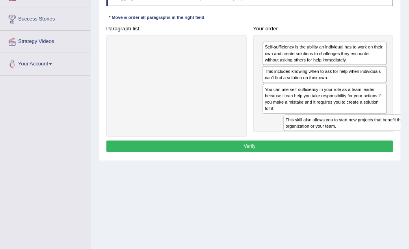
drag, startPoint x: 209, startPoint y: 50, endPoint x: 413, endPoint y: 138, distance: 222.5
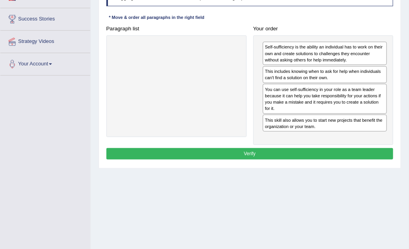
click at [279, 155] on button "Verify" at bounding box center [249, 153] width 287 height 11
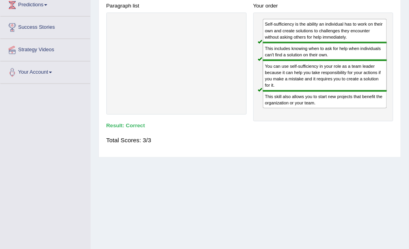
scroll to position [0, 0]
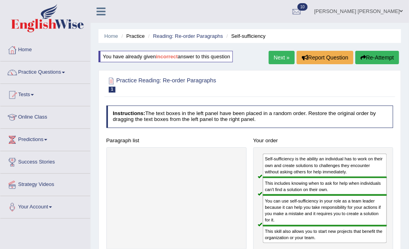
click at [372, 55] on button "Re-Attempt" at bounding box center [377, 57] width 44 height 13
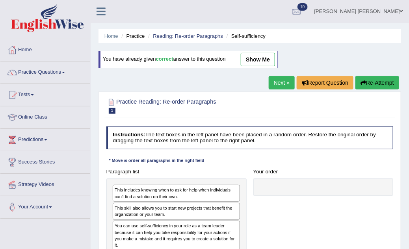
click at [278, 83] on link "Next »" at bounding box center [281, 82] width 26 height 13
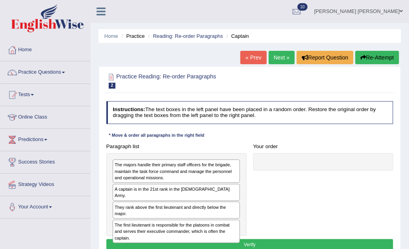
scroll to position [143, 0]
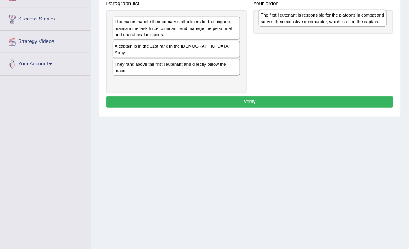
drag, startPoint x: 131, startPoint y: 80, endPoint x: 305, endPoint y: 22, distance: 183.0
click at [305, 22] on div "The first lieutenant is responsible for the platoons in combat and serves their…" at bounding box center [323, 18] width 128 height 17
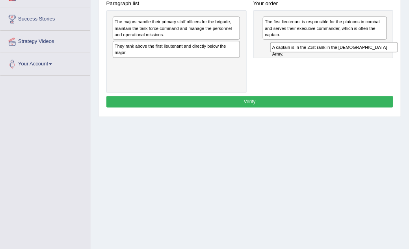
drag, startPoint x: 169, startPoint y: 44, endPoint x: 356, endPoint y: 52, distance: 187.1
click at [356, 52] on div "Paragraph list The majors handle their primary staff officers for the brigade, …" at bounding box center [250, 45] width 294 height 95
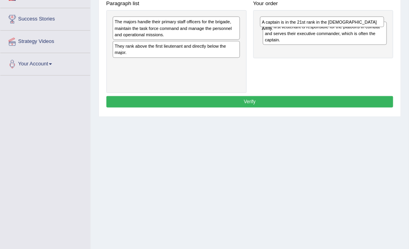
drag, startPoint x: 308, startPoint y: 48, endPoint x: 307, endPoint y: 28, distance: 20.5
click at [307, 28] on div "The first lieutenant is responsible for the platoons in combat and serves their…" at bounding box center [323, 34] width 140 height 48
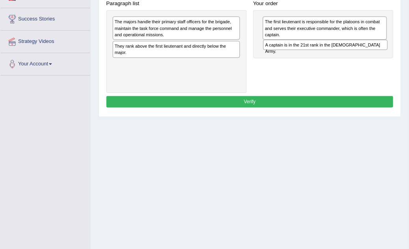
drag, startPoint x: 295, startPoint y: 20, endPoint x: 298, endPoint y: 52, distance: 31.6
click at [298, 52] on div "A captain is in the 21st rank in the [DEMOGRAPHIC_DATA] Army. The first lieuten…" at bounding box center [323, 34] width 140 height 48
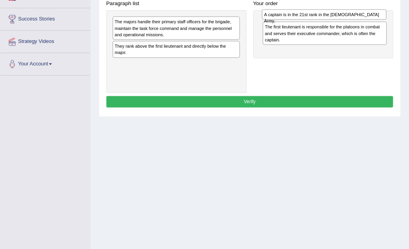
drag, startPoint x: 273, startPoint y: 47, endPoint x: 275, endPoint y: 18, distance: 28.8
click at [275, 18] on div "A captain is in the 21st rank in the [DEMOGRAPHIC_DATA] Army." at bounding box center [324, 14] width 124 height 10
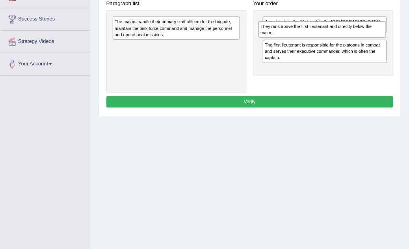
drag, startPoint x: 155, startPoint y: 52, endPoint x: 328, endPoint y: 37, distance: 173.8
click at [328, 37] on div "Paragraph list The majors handle their primary staff officers for the brigade, …" at bounding box center [250, 45] width 294 height 95
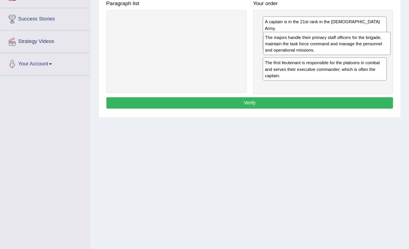
drag, startPoint x: 186, startPoint y: 25, endPoint x: 365, endPoint y: 46, distance: 180.4
click at [365, 46] on div "The majors handle their primary staff officers for the brigade, maintain the ta…" at bounding box center [327, 43] width 128 height 23
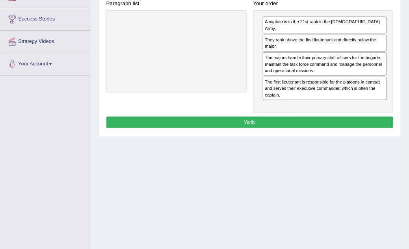
click at [240, 117] on button "Verify" at bounding box center [249, 122] width 287 height 11
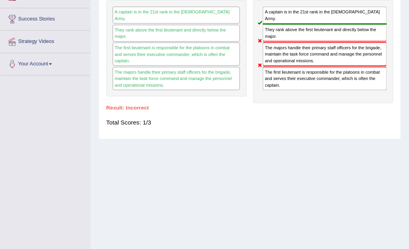
scroll to position [0, 0]
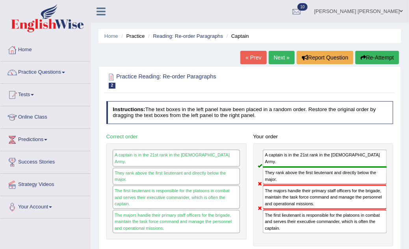
click at [375, 55] on button "Re-Attempt" at bounding box center [377, 57] width 44 height 13
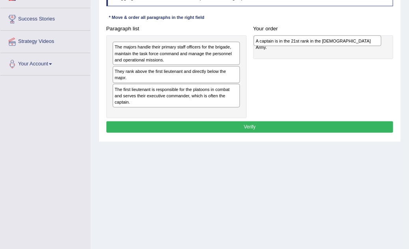
drag, startPoint x: 128, startPoint y: 71, endPoint x: 295, endPoint y: 43, distance: 169.7
click at [295, 43] on div "A captain is in the 21st rank in the [DEMOGRAPHIC_DATA] Army." at bounding box center [318, 40] width 128 height 10
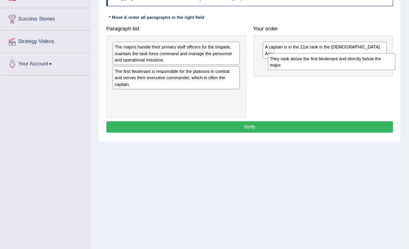
drag, startPoint x: 124, startPoint y: 76, endPoint x: 308, endPoint y: 69, distance: 184.4
click at [308, 69] on div "Paragraph list The majors handle their primary staff officers for the brigade, …" at bounding box center [250, 70] width 294 height 95
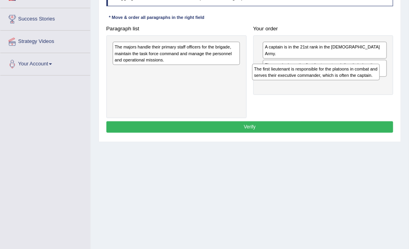
drag, startPoint x: 145, startPoint y: 76, endPoint x: 311, endPoint y: 81, distance: 165.8
click at [311, 81] on div "Paragraph list The majors handle their primary staff officers for the brigade, …" at bounding box center [250, 70] width 294 height 95
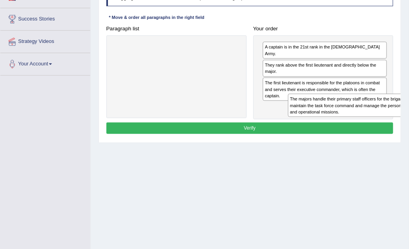
drag, startPoint x: 192, startPoint y: 55, endPoint x: 372, endPoint y: 115, distance: 189.7
click at [393, 118] on div "Instructions: The text boxes in the left panel have been placed in a random ord…" at bounding box center [249, 59] width 290 height 159
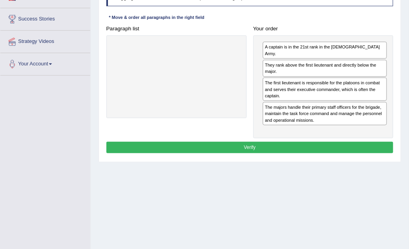
click at [324, 142] on button "Verify" at bounding box center [249, 147] width 287 height 11
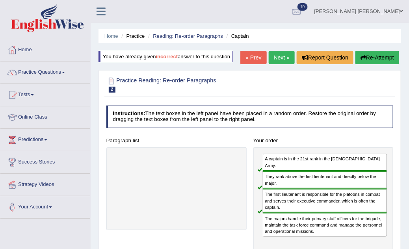
click at [279, 56] on link "Next »" at bounding box center [281, 57] width 26 height 13
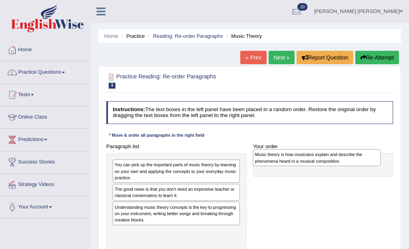
drag, startPoint x: 144, startPoint y: 207, endPoint x: 311, endPoint y: 157, distance: 174.3
click at [311, 157] on div "Music theory is how musicians explain and describe the phenomena heard in a mus…" at bounding box center [317, 157] width 128 height 17
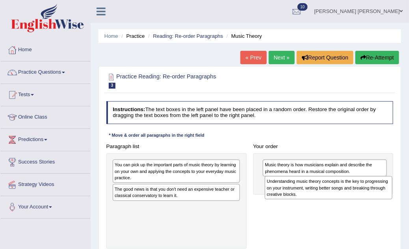
drag, startPoint x: 157, startPoint y: 210, endPoint x: 338, endPoint y: 191, distance: 181.7
click at [338, 191] on div "Understanding music theory concepts is the key to progressing on your instrumen…" at bounding box center [329, 187] width 128 height 23
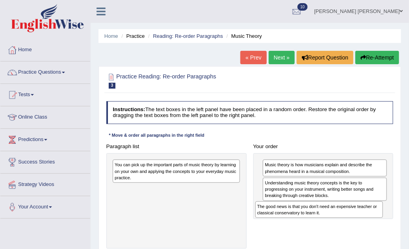
drag, startPoint x: 171, startPoint y: 194, endPoint x: 340, endPoint y: 222, distance: 171.6
click at [340, 222] on div "Paragraph list You can pick up the important parts of music theory by learning …" at bounding box center [250, 195] width 294 height 108
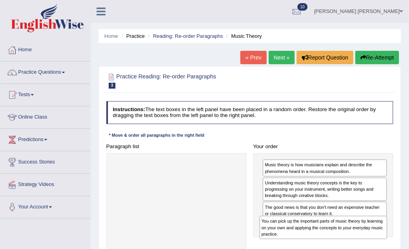
drag, startPoint x: 207, startPoint y: 175, endPoint x: 392, endPoint y: 244, distance: 197.8
click at [392, 244] on div "Paragraph list You can pick up the important parts of music theory by learning …" at bounding box center [250, 195] width 294 height 108
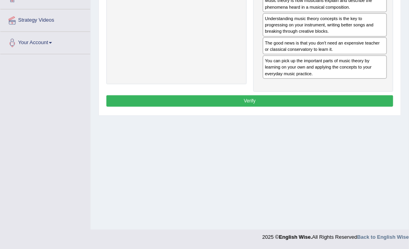
scroll to position [165, 0]
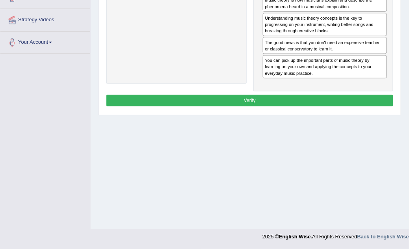
click at [237, 97] on button "Verify" at bounding box center [249, 100] width 287 height 11
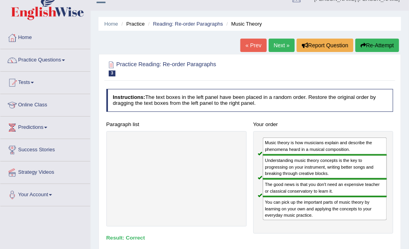
scroll to position [0, 0]
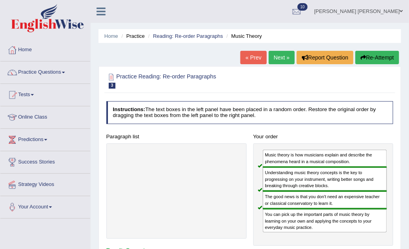
click at [286, 52] on link "Next »" at bounding box center [281, 57] width 26 height 13
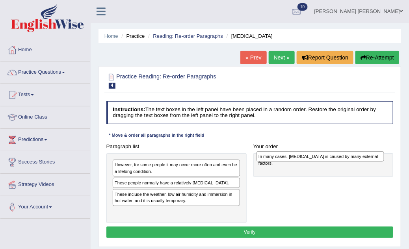
drag, startPoint x: 140, startPoint y: 181, endPoint x: 311, endPoint y: 157, distance: 172.9
click at [311, 157] on div "In many cases, [MEDICAL_DATA] is caused by many external factors." at bounding box center [320, 156] width 128 height 10
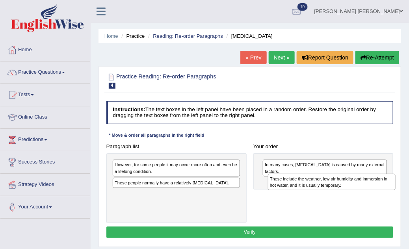
drag, startPoint x: 206, startPoint y: 196, endPoint x: 391, endPoint y: 185, distance: 184.9
click at [390, 186] on div "These include the weather, low air humidity and immersion in hot water, and it …" at bounding box center [332, 182] width 128 height 17
click at [391, 185] on div "These include the weather, low air humidity and immersion in hot water, and it …" at bounding box center [332, 182] width 128 height 17
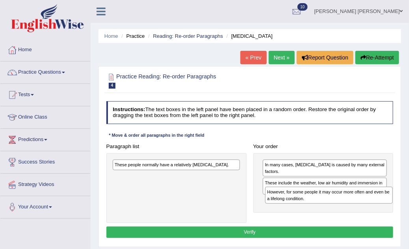
drag, startPoint x: 155, startPoint y: 172, endPoint x: 337, endPoint y: 206, distance: 185.5
click at [337, 207] on div "Paragraph list However, for some people it may occur more often and even be a l…" at bounding box center [250, 182] width 294 height 82
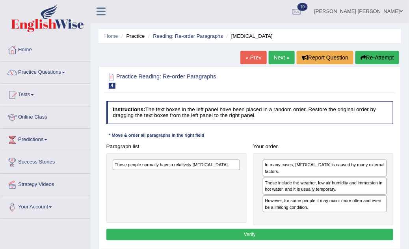
click at [196, 160] on div "These people normally have a relatively [MEDICAL_DATA]." at bounding box center [176, 164] width 127 height 11
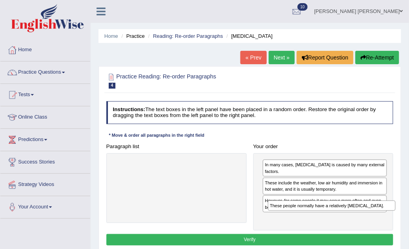
drag, startPoint x: 192, startPoint y: 165, endPoint x: 376, endPoint y: 217, distance: 191.3
click at [376, 217] on div "Paragraph list These people normally have a relatively [MEDICAL_DATA]. Correct …" at bounding box center [250, 186] width 294 height 90
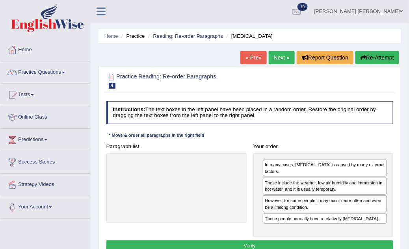
click at [273, 240] on button "Verify" at bounding box center [249, 245] width 287 height 11
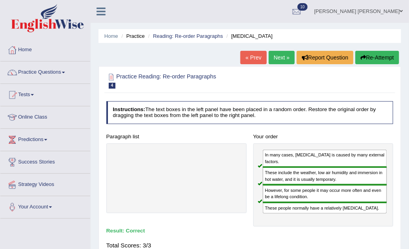
click at [283, 59] on link "Next »" at bounding box center [281, 57] width 26 height 13
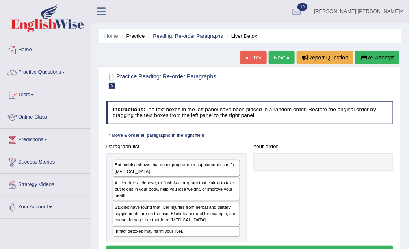
click at [133, 189] on div "A liver detox, cleanse, or flush is a program that claims to take out toxins in…" at bounding box center [176, 189] width 127 height 23
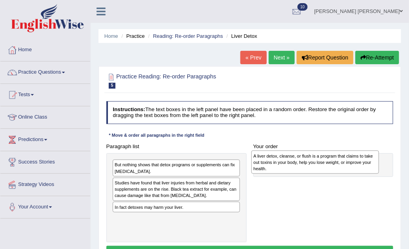
drag, startPoint x: 161, startPoint y: 196, endPoint x: 325, endPoint y: 171, distance: 166.3
click at [325, 171] on div "A liver detox, cleanse, or flush is a program that claims to take out toxins in…" at bounding box center [315, 161] width 128 height 23
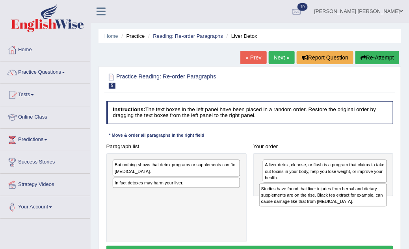
drag, startPoint x: 146, startPoint y: 194, endPoint x: 320, endPoint y: 207, distance: 174.5
click at [320, 207] on div "Paragraph list But nothing shows that detox programs or supplements can fix [ME…" at bounding box center [250, 192] width 294 height 102
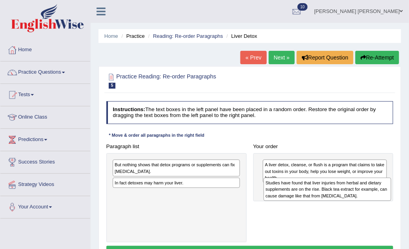
drag, startPoint x: 205, startPoint y: 201, endPoint x: 383, endPoint y: 197, distance: 178.4
click at [383, 197] on div "Studies have found that liver injuries from herbal and dietary supplements are …" at bounding box center [327, 189] width 128 height 23
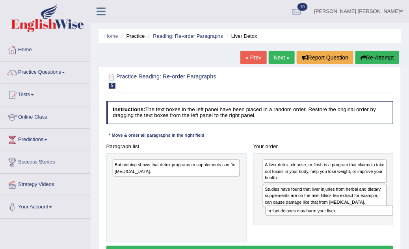
drag, startPoint x: 147, startPoint y: 183, endPoint x: 330, endPoint y: 223, distance: 187.3
click at [330, 223] on div "Paragraph list But nothing shows that detox programs or supplements can fix [ME…" at bounding box center [250, 192] width 294 height 102
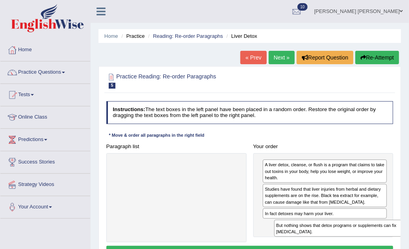
drag, startPoint x: 130, startPoint y: 170, endPoint x: 316, endPoint y: 244, distance: 200.1
click at [317, 244] on div "Instructions: The text boxes in the left panel have been placed in a random ord…" at bounding box center [249, 180] width 290 height 164
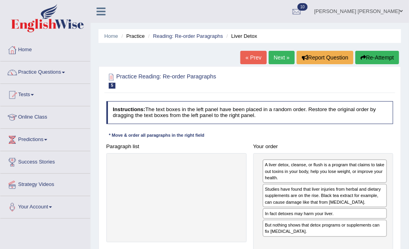
scroll to position [143, 0]
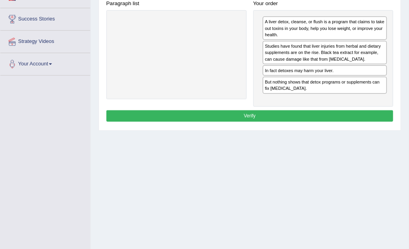
click at [183, 110] on button "Verify" at bounding box center [249, 115] width 287 height 11
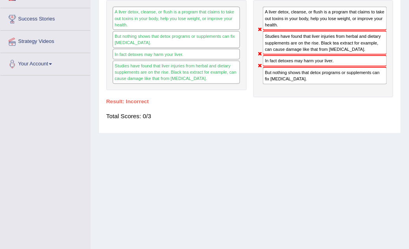
scroll to position [0, 0]
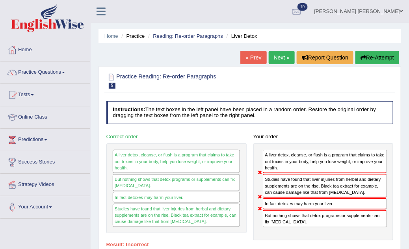
drag, startPoint x: 285, startPoint y: 178, endPoint x: 276, endPoint y: 185, distance: 11.8
click at [279, 187] on div "A liver detox, cleanse, or flush is a program that claims to take out toxins in…" at bounding box center [323, 191] width 140 height 97
click at [372, 60] on button "Re-Attempt" at bounding box center [377, 57] width 44 height 13
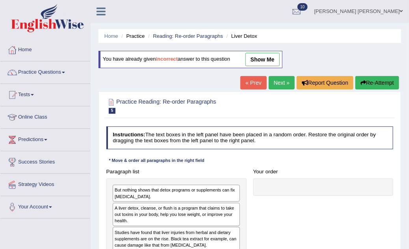
scroll to position [143, 0]
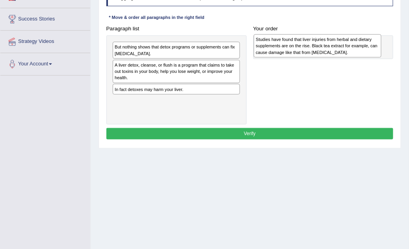
drag, startPoint x: 155, startPoint y: 94, endPoint x: 322, endPoint y: 47, distance: 174.3
click at [322, 47] on div "Studies have found that liver injuries from herbal and dietary supplements are …" at bounding box center [318, 45] width 128 height 23
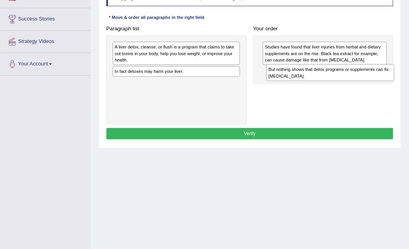
drag, startPoint x: 169, startPoint y: 49, endPoint x: 352, endPoint y: 78, distance: 185.0
click at [352, 80] on div "But nothing shows that detox programs or supplements can fix liver damage." at bounding box center [330, 72] width 128 height 17
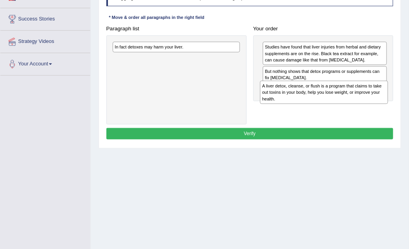
drag, startPoint x: 163, startPoint y: 61, endPoint x: 337, endPoint y: 109, distance: 180.7
click at [338, 110] on div "Paragraph list A liver detox, cleanse, or flush is a program that claims to tak…" at bounding box center [250, 74] width 294 height 102
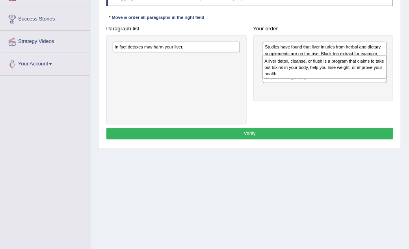
drag, startPoint x: 295, startPoint y: 100, endPoint x: 297, endPoint y: 78, distance: 21.7
click at [297, 78] on div "Studies have found that liver injuries from herbal and dietary supplements are …" at bounding box center [323, 68] width 140 height 66
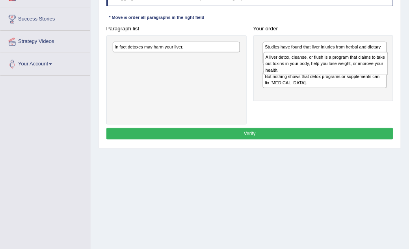
drag, startPoint x: 294, startPoint y: 91, endPoint x: 297, endPoint y: 65, distance: 26.2
click at [297, 65] on div "A liver detox, cleanse, or flush is a program that claims to take out toxins in…" at bounding box center [325, 63] width 124 height 23
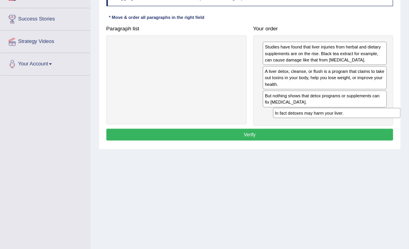
drag, startPoint x: 141, startPoint y: 50, endPoint x: 331, endPoint y: 132, distance: 206.9
click at [331, 132] on div "Instructions: The text boxes in the left panel have been placed in a random ord…" at bounding box center [249, 62] width 290 height 165
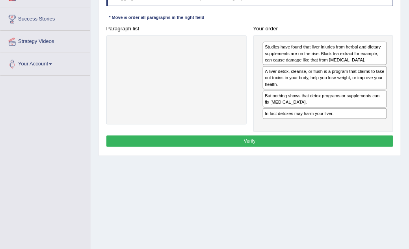
click at [330, 131] on div "Instructions: The text boxes in the left panel have been placed in a random ord…" at bounding box center [249, 66] width 290 height 172
click at [314, 139] on button "Verify" at bounding box center [249, 140] width 287 height 11
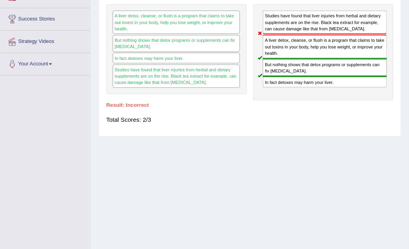
scroll to position [0, 0]
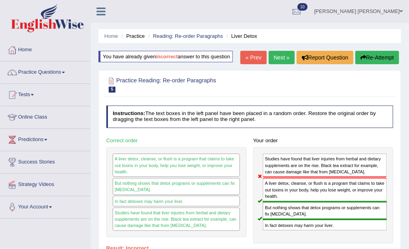
click at [366, 58] on button "Re-Attempt" at bounding box center [377, 57] width 44 height 13
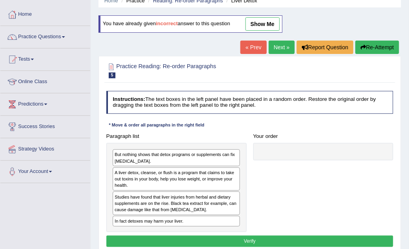
scroll to position [143, 0]
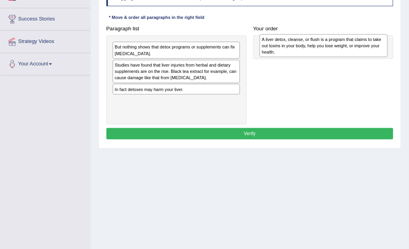
drag, startPoint x: 139, startPoint y: 75, endPoint x: 314, endPoint y: 52, distance: 176.3
click at [314, 52] on div "A liver detox, cleanse, or flush is a program that claims to take out toxins in…" at bounding box center [323, 45] width 128 height 23
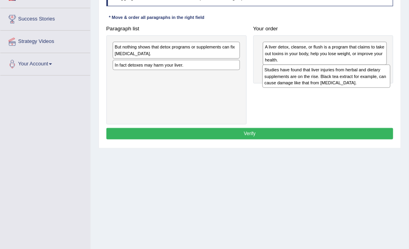
drag, startPoint x: 176, startPoint y: 68, endPoint x: 353, endPoint y: 80, distance: 178.4
click at [353, 80] on div "Studies have found that liver injuries from herbal and dietary supplements are …" at bounding box center [326, 76] width 128 height 23
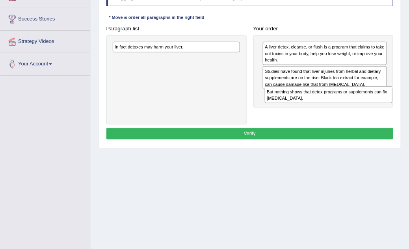
drag, startPoint x: 151, startPoint y: 53, endPoint x: 332, endPoint y: 109, distance: 189.5
click at [332, 109] on div "Paragraph list But nothing shows that detox programs or supplements can fix liv…" at bounding box center [250, 74] width 294 height 102
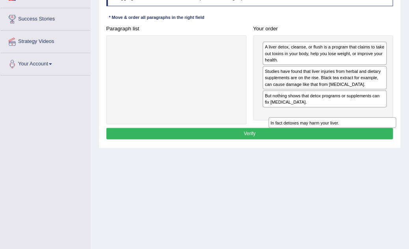
drag, startPoint x: 149, startPoint y: 48, endPoint x: 335, endPoint y: 129, distance: 202.6
click at [335, 130] on div "Instructions: The text boxes in the left panel have been placed in a random ord…" at bounding box center [249, 62] width 290 height 164
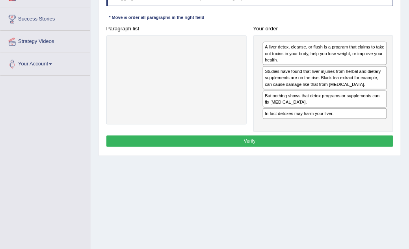
click at [287, 141] on button "Verify" at bounding box center [249, 140] width 287 height 11
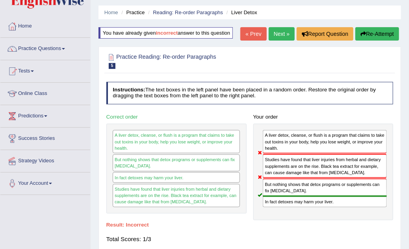
scroll to position [0, 0]
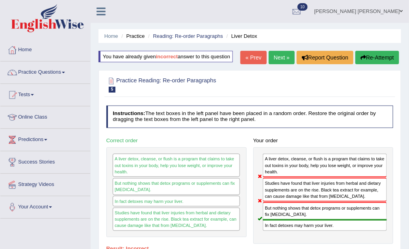
click at [366, 59] on button "Re-Attempt" at bounding box center [377, 57] width 44 height 13
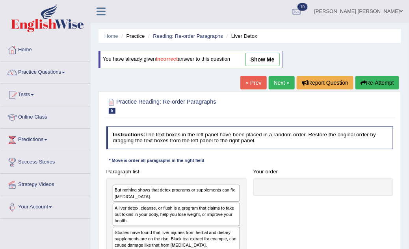
scroll to position [143, 0]
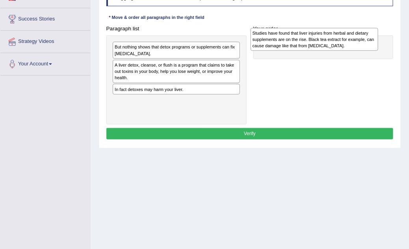
drag, startPoint x: 143, startPoint y: 96, endPoint x: 306, endPoint y: 42, distance: 172.2
click at [306, 42] on div "Studies have found that liver injuries from herbal and dietary supplements are …" at bounding box center [314, 39] width 128 height 23
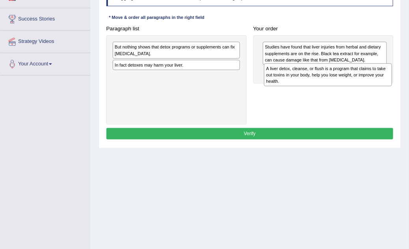
drag, startPoint x: 141, startPoint y: 71, endPoint x: 320, endPoint y: 82, distance: 180.3
click at [320, 82] on div "A liver detox, cleanse, or flush is a program that claims to take out toxins in…" at bounding box center [328, 74] width 128 height 23
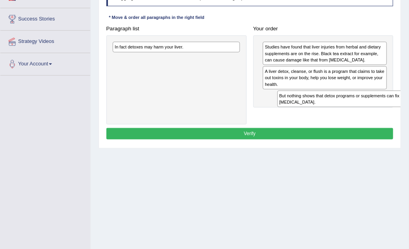
drag, startPoint x: 144, startPoint y: 55, endPoint x: 339, endPoint y: 115, distance: 204.3
click at [339, 115] on div "Paragraph list But nothing shows that detox programs or supplements can fix liv…" at bounding box center [250, 74] width 294 height 102
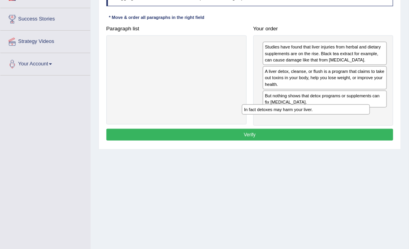
drag, startPoint x: 128, startPoint y: 46, endPoint x: 281, endPoint y: 124, distance: 172.3
click at [281, 124] on div "Instructions: The text boxes in the left panel have been placed in a random ord…" at bounding box center [249, 62] width 290 height 165
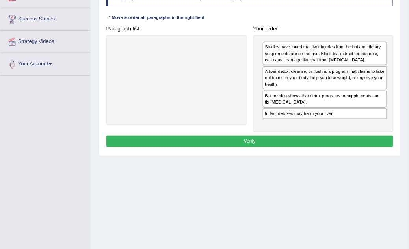
click at [287, 138] on button "Verify" at bounding box center [249, 140] width 287 height 11
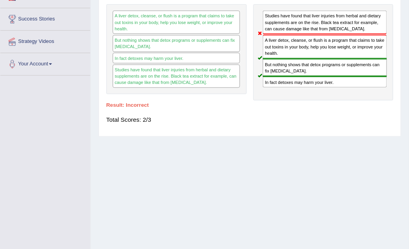
scroll to position [0, 0]
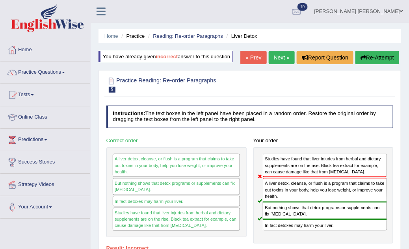
click at [371, 54] on button "Re-Attempt" at bounding box center [377, 57] width 44 height 13
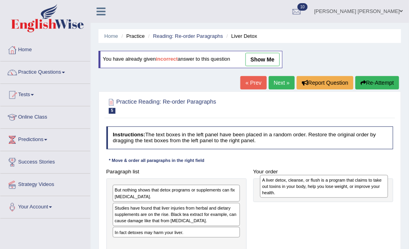
drag, startPoint x: 145, startPoint y: 220, endPoint x: 319, endPoint y: 194, distance: 176.3
click at [319, 194] on div "A liver detox, cleanse, or flush is a program that claims to take out toxins in…" at bounding box center [324, 186] width 128 height 23
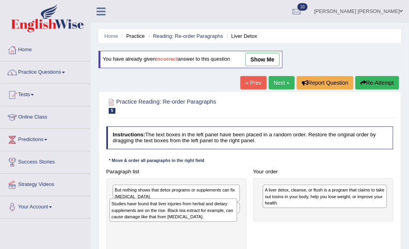
click at [167, 217] on div "Studies have found that liver injuries from herbal and dietary supplements are …" at bounding box center [173, 209] width 128 height 23
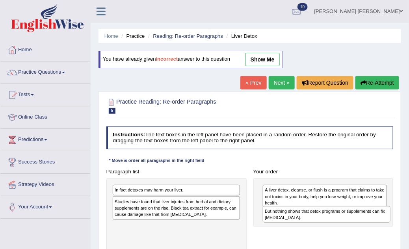
drag, startPoint x: 154, startPoint y: 192, endPoint x: 332, endPoint y: 220, distance: 180.6
click at [332, 220] on div "But nothing shows that detox programs or supplements can fix liver damage." at bounding box center [327, 214] width 128 height 17
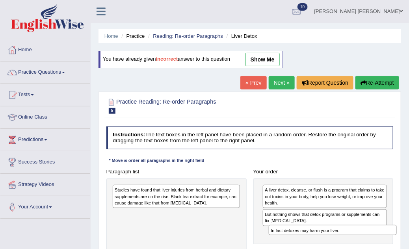
drag, startPoint x: 134, startPoint y: 191, endPoint x: 318, endPoint y: 242, distance: 191.1
click at [318, 242] on div "Paragraph list In fact detoxes may harm your liver. Studies have found that liv…" at bounding box center [250, 217] width 294 height 102
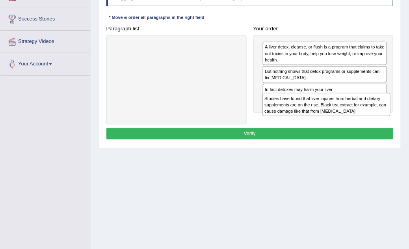
drag, startPoint x: 154, startPoint y: 56, endPoint x: 331, endPoint y: 120, distance: 188.9
click at [331, 120] on div "Paragraph list Studies have found that liver injuries from herbal and dietary s…" at bounding box center [250, 74] width 294 height 102
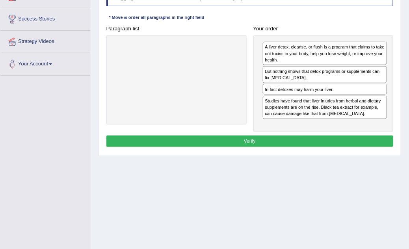
click at [221, 139] on button "Verify" at bounding box center [249, 140] width 287 height 11
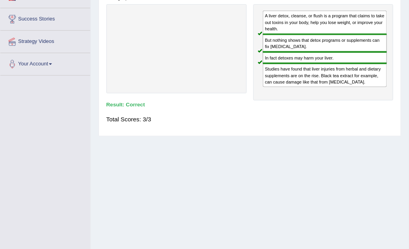
scroll to position [0, 0]
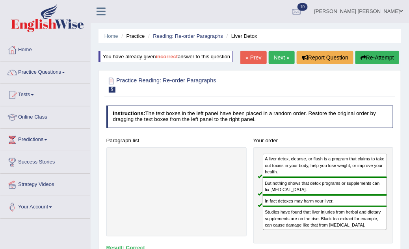
click at [278, 59] on link "Next »" at bounding box center [281, 57] width 26 height 13
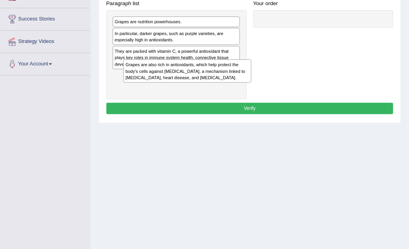
drag, startPoint x: 179, startPoint y: 84, endPoint x: 187, endPoint y: 89, distance: 9.9
click at [187, 89] on div "Grapes are nutrition powerhouses. In particular, darker grapes, such as purple …" at bounding box center [176, 54] width 140 height 89
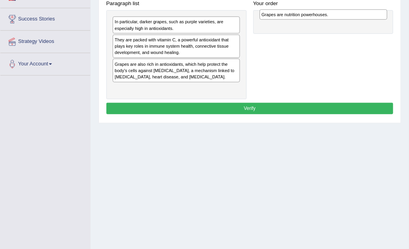
drag, startPoint x: 145, startPoint y: 22, endPoint x: 319, endPoint y: 17, distance: 174.5
click at [319, 17] on div "Grapes are nutrition powerhouses." at bounding box center [323, 14] width 128 height 10
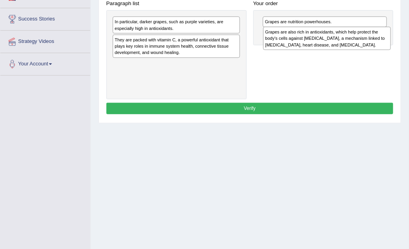
drag, startPoint x: 136, startPoint y: 72, endPoint x: 315, endPoint y: 45, distance: 180.6
click at [315, 45] on div "Grapes are also rich in antioxidants, which help protect the body's cells again…" at bounding box center [327, 38] width 128 height 23
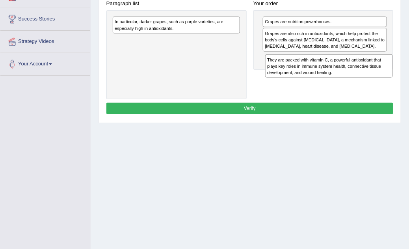
drag, startPoint x: 159, startPoint y: 46, endPoint x: 340, endPoint y: 76, distance: 183.5
click at [340, 76] on div "They are packed with vitamin C, a powerful antioxidant that plays key roles in …" at bounding box center [329, 65] width 128 height 23
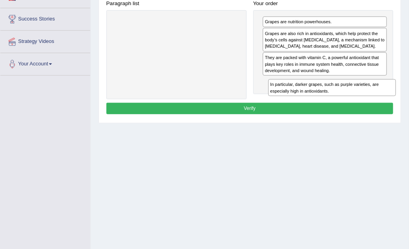
drag, startPoint x: 143, startPoint y: 25, endPoint x: 328, endPoint y: 102, distance: 200.1
click at [328, 102] on div "Instructions: The text boxes in the left panel have been placed in a random ord…" at bounding box center [249, 37] width 290 height 164
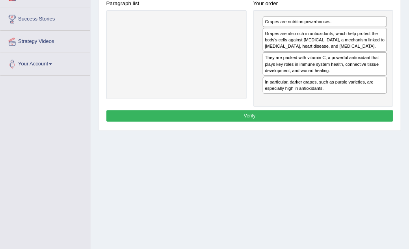
click at [271, 115] on button "Verify" at bounding box center [249, 115] width 287 height 11
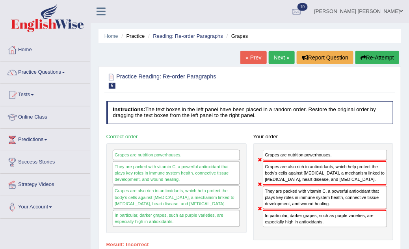
click at [379, 54] on button "Re-Attempt" at bounding box center [377, 57] width 44 height 13
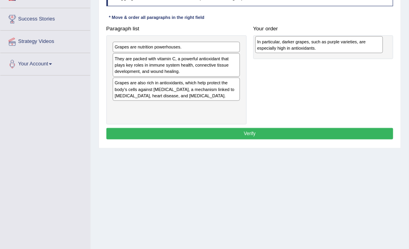
drag, startPoint x: 153, startPoint y: 65, endPoint x: 322, endPoint y: 50, distance: 169.9
click at [322, 50] on div "In particular, darker grapes, such as purple varieties, are especially high in …" at bounding box center [319, 44] width 128 height 17
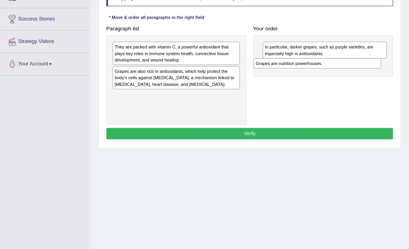
drag, startPoint x: 137, startPoint y: 48, endPoint x: 305, endPoint y: 70, distance: 169.2
click at [305, 70] on div "Paragraph list Grapes are nutrition powerhouses. They are packed with vitamin C…" at bounding box center [250, 74] width 294 height 102
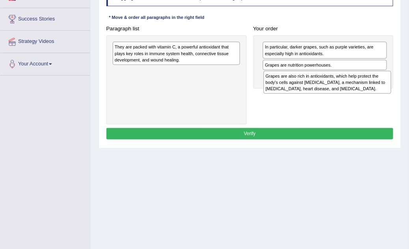
drag, startPoint x: 134, startPoint y: 77, endPoint x: 313, endPoint y: 90, distance: 179.6
click at [313, 90] on div "Grapes are also rich in antioxidants, which help protect the body's cells again…" at bounding box center [327, 82] width 128 height 23
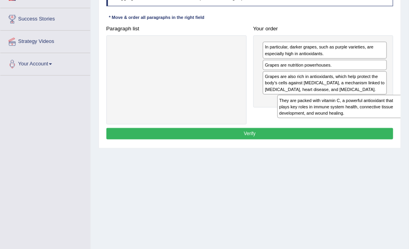
drag, startPoint x: 174, startPoint y: 53, endPoint x: 369, endPoint y: 119, distance: 206.1
click at [369, 119] on div "Paragraph list They are packed with vitamin C, a powerful antioxidant that play…" at bounding box center [250, 74] width 294 height 102
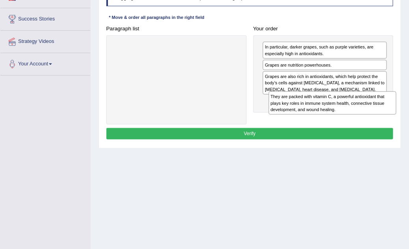
drag, startPoint x: 199, startPoint y: 60, endPoint x: 384, endPoint y: 122, distance: 195.1
click at [384, 122] on div "Paragraph list They are packed with vitamin C, a powerful antioxidant that play…" at bounding box center [250, 74] width 294 height 102
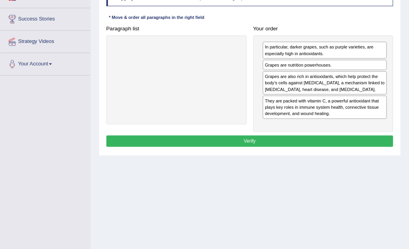
click at [247, 142] on button "Verify" at bounding box center [249, 140] width 287 height 11
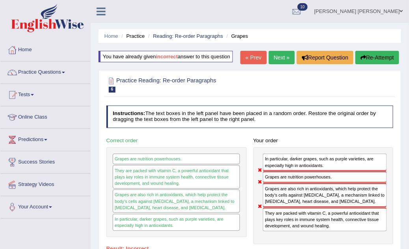
click at [367, 56] on button "Re-Attempt" at bounding box center [377, 57] width 44 height 13
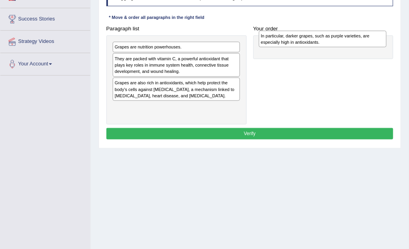
drag, startPoint x: 179, startPoint y: 62, endPoint x: 353, endPoint y: 41, distance: 174.8
click at [353, 41] on div "In particular, darker grapes, such as purple varieties, are especially high in …" at bounding box center [323, 39] width 128 height 17
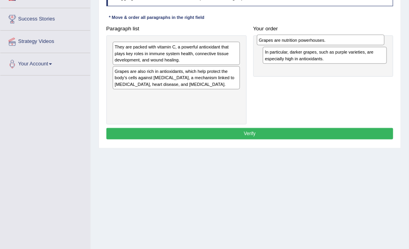
drag, startPoint x: 139, startPoint y: 46, endPoint x: 311, endPoint y: 42, distance: 171.3
click at [311, 42] on div "Grapes are nutrition powerhouses." at bounding box center [321, 40] width 128 height 10
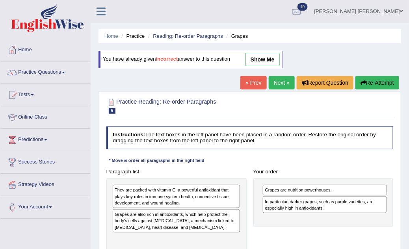
scroll to position [143, 0]
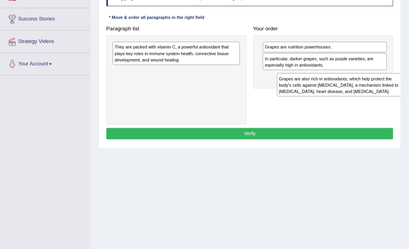
drag, startPoint x: 181, startPoint y: 76, endPoint x: 374, endPoint y: 91, distance: 194.2
click at [375, 92] on div "Grapes are also rich in antioxidants, which help protect the body's cells again…" at bounding box center [341, 84] width 128 height 23
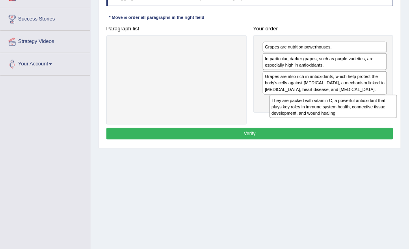
drag, startPoint x: 179, startPoint y: 46, endPoint x: 365, endPoint y: 111, distance: 197.1
click at [365, 111] on div "They are packed with vitamin C, a powerful antioxidant that plays key roles in …" at bounding box center [333, 106] width 128 height 23
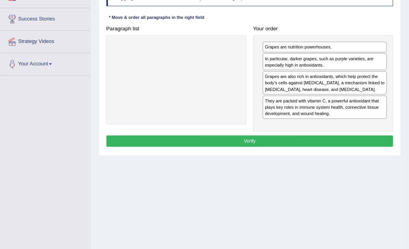
click at [265, 136] on button "Verify" at bounding box center [249, 140] width 287 height 11
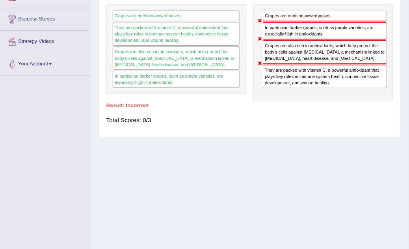
click at [130, 119] on div "Total Scores: 0/3" at bounding box center [249, 120] width 287 height 16
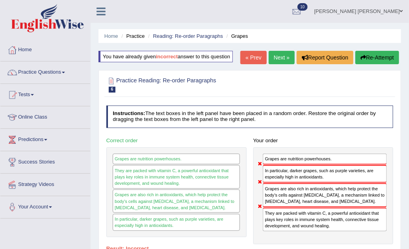
click at [376, 56] on button "Re-Attempt" at bounding box center [377, 57] width 44 height 13
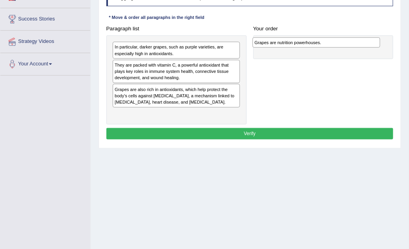
drag, startPoint x: 153, startPoint y: 48, endPoint x: 319, endPoint y: 46, distance: 166.1
click at [319, 46] on div "Grapes are nutrition powerhouses." at bounding box center [316, 42] width 128 height 10
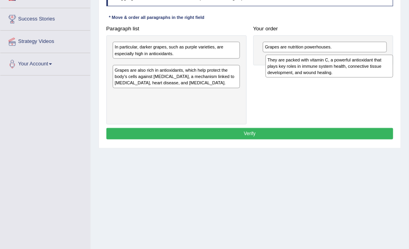
drag, startPoint x: 170, startPoint y: 72, endPoint x: 352, endPoint y: 72, distance: 181.1
click at [352, 72] on div "They are packed with vitamin C, a powerful antioxidant that plays key roles in …" at bounding box center [329, 66] width 128 height 23
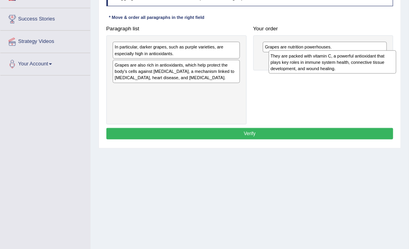
drag, startPoint x: 175, startPoint y: 73, endPoint x: 360, endPoint y: 69, distance: 185.1
click at [360, 69] on div "They are packed with vitamin C, a powerful antioxidant that plays key roles in …" at bounding box center [332, 61] width 128 height 23
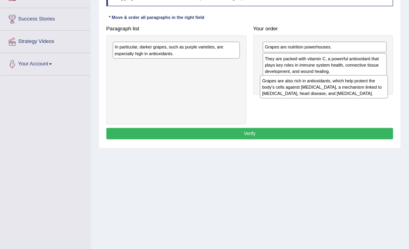
drag, startPoint x: 160, startPoint y: 76, endPoint x: 335, endPoint y: 100, distance: 176.9
click at [335, 100] on div "Paragraph list In particular, darker grapes, such as purple varieties, are espe…" at bounding box center [250, 74] width 294 height 102
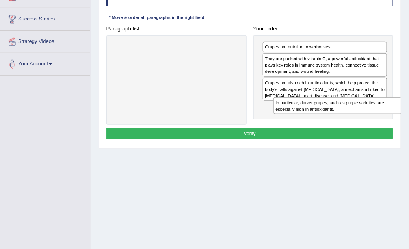
drag, startPoint x: 185, startPoint y: 55, endPoint x: 375, endPoint y: 124, distance: 202.5
click at [375, 124] on div "Instructions: The text boxes in the left panel have been placed in a random ord…" at bounding box center [249, 62] width 290 height 164
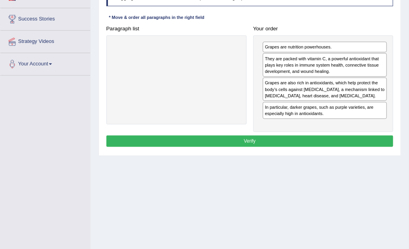
click at [303, 139] on button "Verify" at bounding box center [249, 140] width 287 height 11
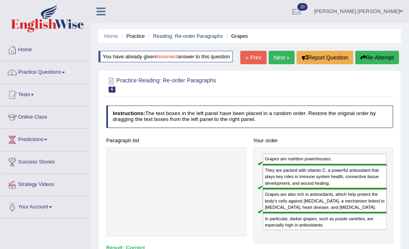
click at [282, 54] on link "Next »" at bounding box center [281, 57] width 26 height 13
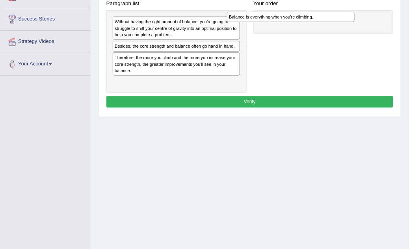
drag, startPoint x: 172, startPoint y: 46, endPoint x: 318, endPoint y: 19, distance: 148.6
click at [315, 19] on div "Balance is everything when you're climbing." at bounding box center [291, 17] width 128 height 10
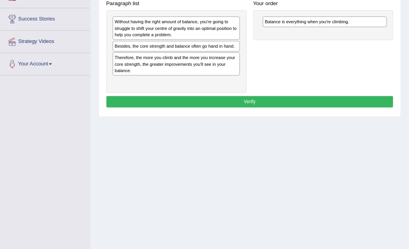
click at [138, 31] on div "Without having the right amount of balance, you're going to struggle to shift y…" at bounding box center [176, 28] width 127 height 23
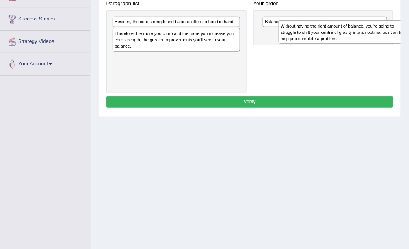
drag, startPoint x: 130, startPoint y: 31, endPoint x: 326, endPoint y: 39, distance: 197.0
click at [326, 39] on div "Without having the right amount of balance, you're going to struggle to shift y…" at bounding box center [342, 31] width 128 height 23
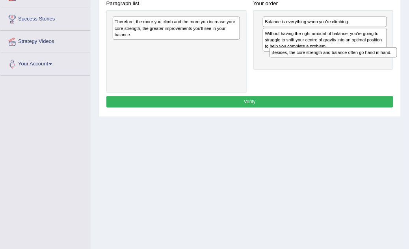
drag, startPoint x: 201, startPoint y: 26, endPoint x: 387, endPoint y: 65, distance: 190.2
click at [387, 65] on div "Paragraph list Besides, the core strength and balance often go hand in hand. Th…" at bounding box center [250, 45] width 294 height 95
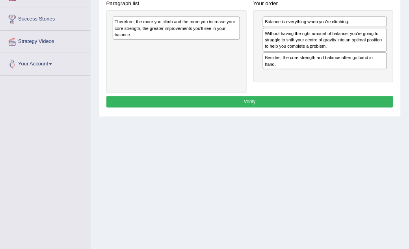
click at [193, 18] on div "Therefore, the more you climb and the more you increase your core strength, the…" at bounding box center [176, 28] width 127 height 23
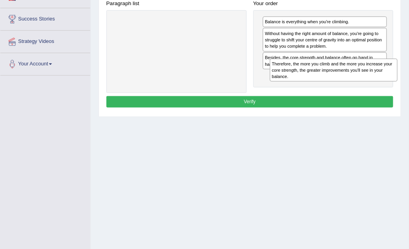
drag, startPoint x: 192, startPoint y: 20, endPoint x: 379, endPoint y: 72, distance: 193.8
click at [379, 72] on div "Therefore, the more you climb and the more you increase your core strength, the…" at bounding box center [334, 70] width 128 height 23
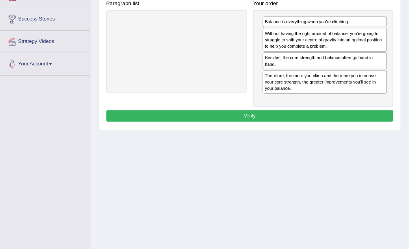
click at [302, 110] on button "Verify" at bounding box center [249, 115] width 287 height 11
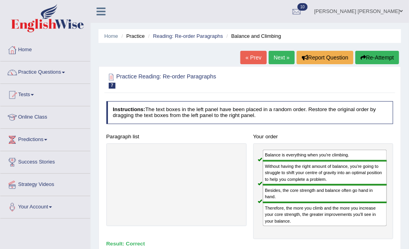
click at [273, 54] on link "Next »" at bounding box center [281, 57] width 26 height 13
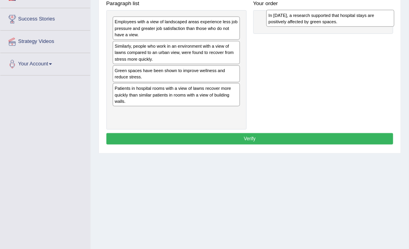
drag, startPoint x: 178, startPoint y: 22, endPoint x: 360, endPoint y: 17, distance: 182.3
click at [360, 18] on div "In [DATE], a research supported that hospital stays are positively affected by …" at bounding box center [330, 18] width 128 height 17
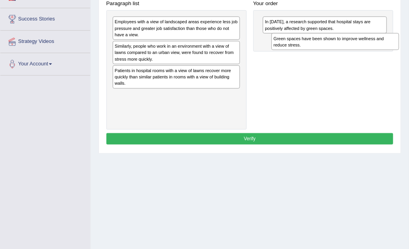
drag, startPoint x: 161, startPoint y: 78, endPoint x: 348, endPoint y: 52, distance: 189.1
click at [348, 52] on div "Paragraph list Employees with a view of landscaped areas experience less job pr…" at bounding box center [250, 64] width 294 height 132
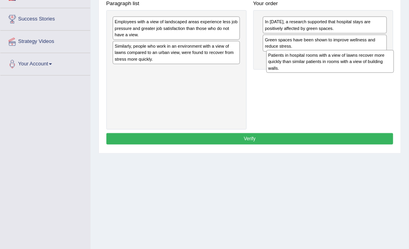
drag, startPoint x: 166, startPoint y: 75, endPoint x: 348, endPoint y: 68, distance: 182.8
click at [348, 69] on div "Patients in hospital rooms with a view of lawns recover more quickly than simil…" at bounding box center [330, 61] width 128 height 23
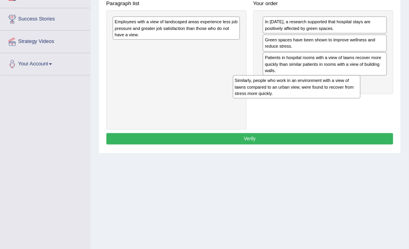
drag, startPoint x: 183, startPoint y: 49, endPoint x: 331, endPoint y: 96, distance: 155.1
click at [331, 96] on div "Paragraph list Employees with a view of landscaped areas experience less job pr…" at bounding box center [250, 64] width 294 height 132
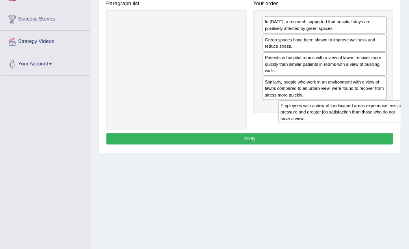
drag, startPoint x: 208, startPoint y: 26, endPoint x: 405, endPoint y: 126, distance: 221.5
click at [405, 127] on div "Home Practice Reading: Re-order Paragraphs Green Spaces « Prev Next » Report Qu…" at bounding box center [250, 54] width 318 height 394
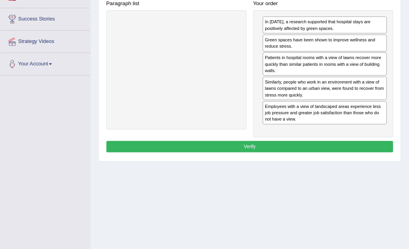
click at [268, 144] on button "Verify" at bounding box center [249, 146] width 287 height 11
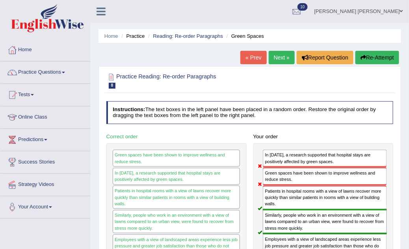
click at [360, 59] on icon "button" at bounding box center [363, 58] width 6 height 6
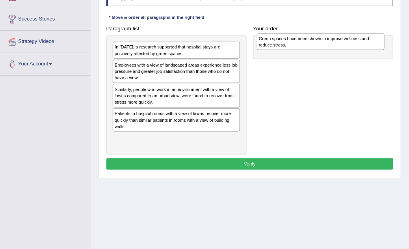
drag, startPoint x: 175, startPoint y: 119, endPoint x: 346, endPoint y: 47, distance: 185.9
click at [346, 47] on div "Green spaces have been shown to improve wellness and reduce stress." at bounding box center [321, 41] width 128 height 17
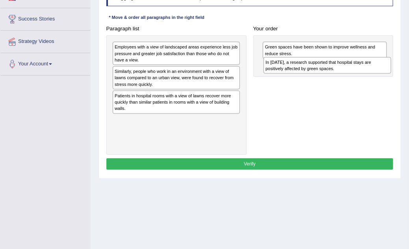
drag, startPoint x: 127, startPoint y: 51, endPoint x: 306, endPoint y: 72, distance: 180.8
click at [306, 72] on div "In 2002, a research supported that hospital stays are positively affected by gr…" at bounding box center [327, 65] width 128 height 17
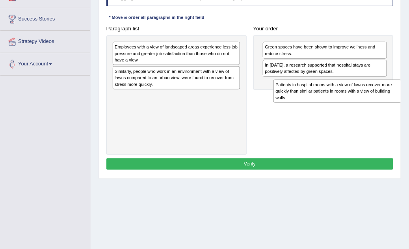
drag, startPoint x: 170, startPoint y: 96, endPoint x: 356, endPoint y: 94, distance: 186.2
click at [357, 94] on div "Patients in hospital rooms with a view of lawns recover more quickly than simil…" at bounding box center [337, 91] width 128 height 23
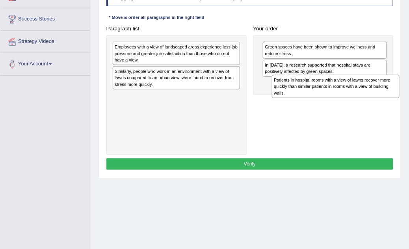
drag, startPoint x: 196, startPoint y: 107, endPoint x: 385, endPoint y: 102, distance: 189.0
click at [385, 102] on div "Paragraph list Employees with a view of landscaped areas experience less job pr…" at bounding box center [250, 89] width 294 height 132
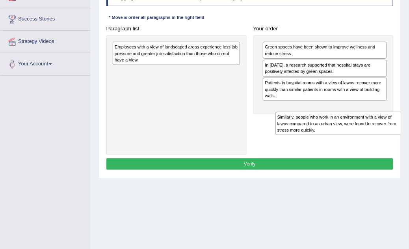
drag, startPoint x: 143, startPoint y: 76, endPoint x: 332, endPoint y: 131, distance: 197.1
click at [333, 131] on div "Paragraph list Employees with a view of landscaped areas experience less job pr…" at bounding box center [250, 89] width 294 height 132
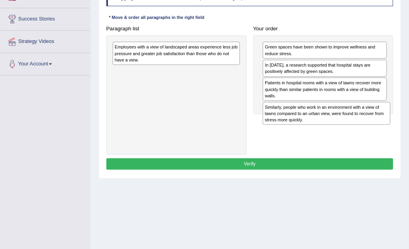
drag, startPoint x: 155, startPoint y: 70, endPoint x: 334, endPoint y: 120, distance: 185.6
click at [334, 120] on div "Similarly, people who work in an environment with a view of lawns compared to a…" at bounding box center [327, 113] width 128 height 23
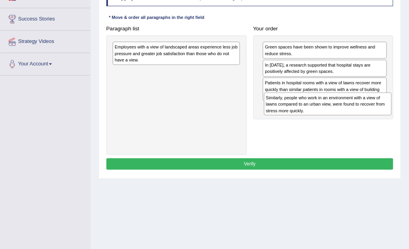
drag, startPoint x: 249, startPoint y: 91, endPoint x: 408, endPoint y: 115, distance: 161.3
click at [408, 115] on div "Home Practice Reading: Re-order Paragraphs Green Spaces You have already given …" at bounding box center [250, 54] width 318 height 394
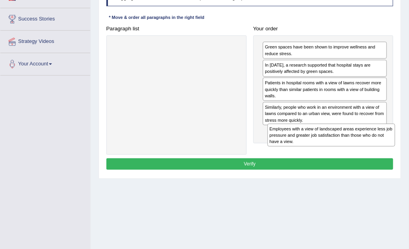
drag, startPoint x: 148, startPoint y: 48, endPoint x: 332, endPoint y: 147, distance: 208.9
click at [332, 147] on div "Paragraph list Employees with a view of landscaped areas experience less job pr…" at bounding box center [250, 89] width 294 height 132
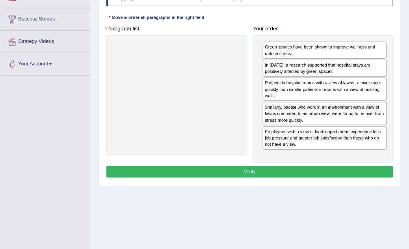
click at [265, 168] on button "Verify" at bounding box center [249, 171] width 287 height 11
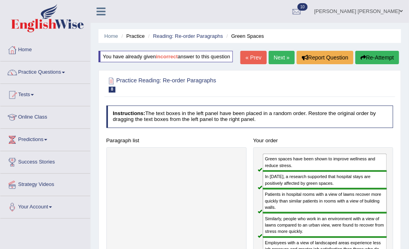
click at [281, 59] on link "Next »" at bounding box center [281, 57] width 26 height 13
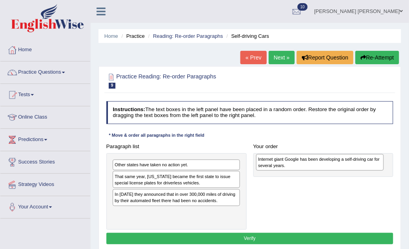
drag, startPoint x: 131, startPoint y: 198, endPoint x: 302, endPoint y: 166, distance: 173.5
click at [302, 166] on div "Internet giant Google has been developing a self-driving car for several years." at bounding box center [320, 162] width 128 height 17
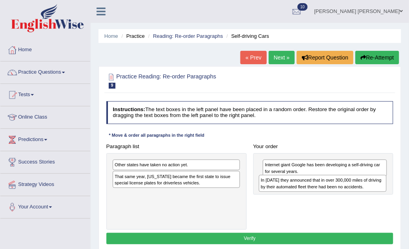
drag, startPoint x: 142, startPoint y: 198, endPoint x: 316, endPoint y: 191, distance: 173.8
click at [316, 191] on div "In [DATE] they announced that in over 300,000 miles of driving by their automat…" at bounding box center [323, 183] width 128 height 17
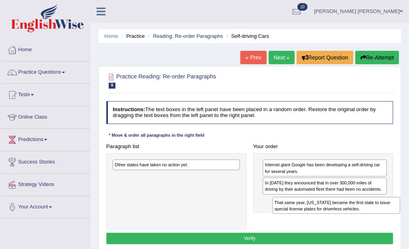
drag, startPoint x: 152, startPoint y: 178, endPoint x: 336, endPoint y: 214, distance: 186.9
click at [336, 214] on div "Paragraph list Other states have taken no action yet. That same year, [US_STATE…" at bounding box center [250, 185] width 294 height 89
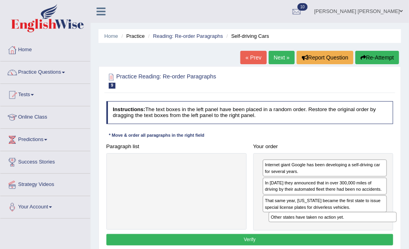
drag, startPoint x: 155, startPoint y: 164, endPoint x: 339, endPoint y: 228, distance: 194.8
click at [339, 228] on div "Paragraph list Other states have taken no action yet. Correct order Internet gi…" at bounding box center [250, 186] width 294 height 90
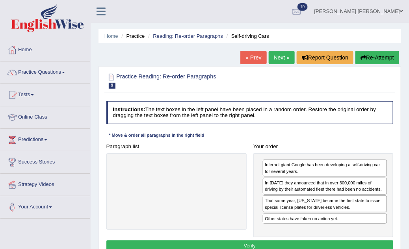
click at [296, 247] on button "Verify" at bounding box center [249, 245] width 287 height 11
